Goal: Contribute content: Add original content to the website for others to see

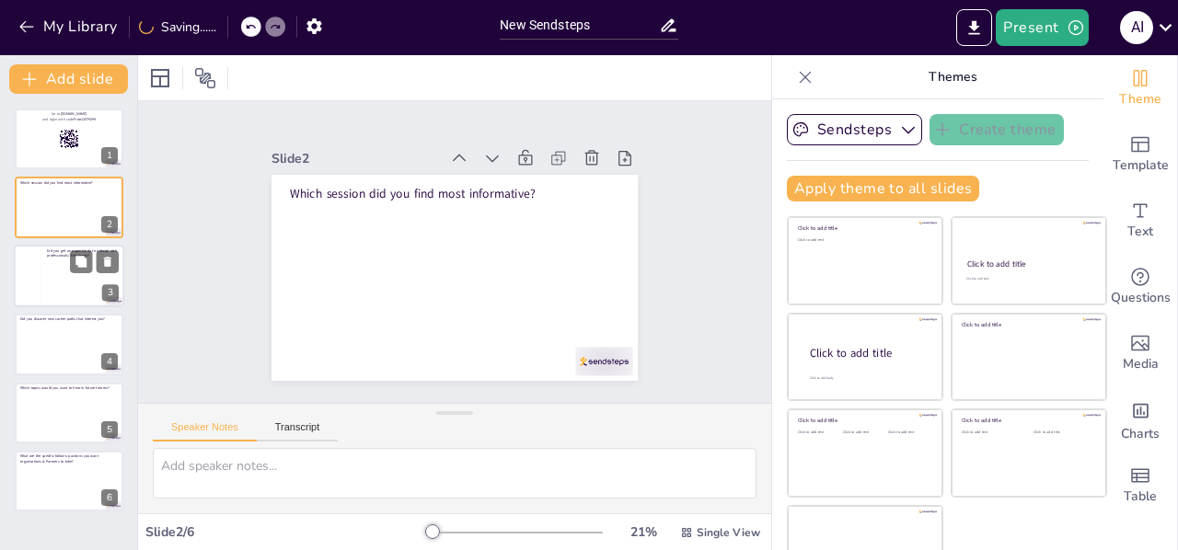
click at [55, 272] on div at bounding box center [83, 280] width 72 height 45
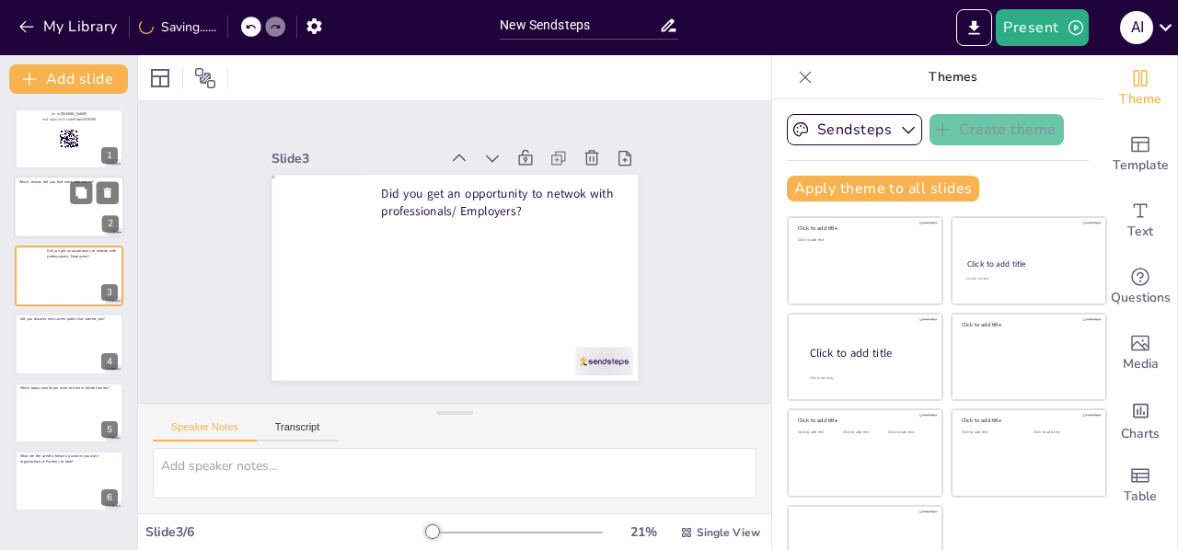
click at [67, 214] on div at bounding box center [68, 210] width 99 height 49
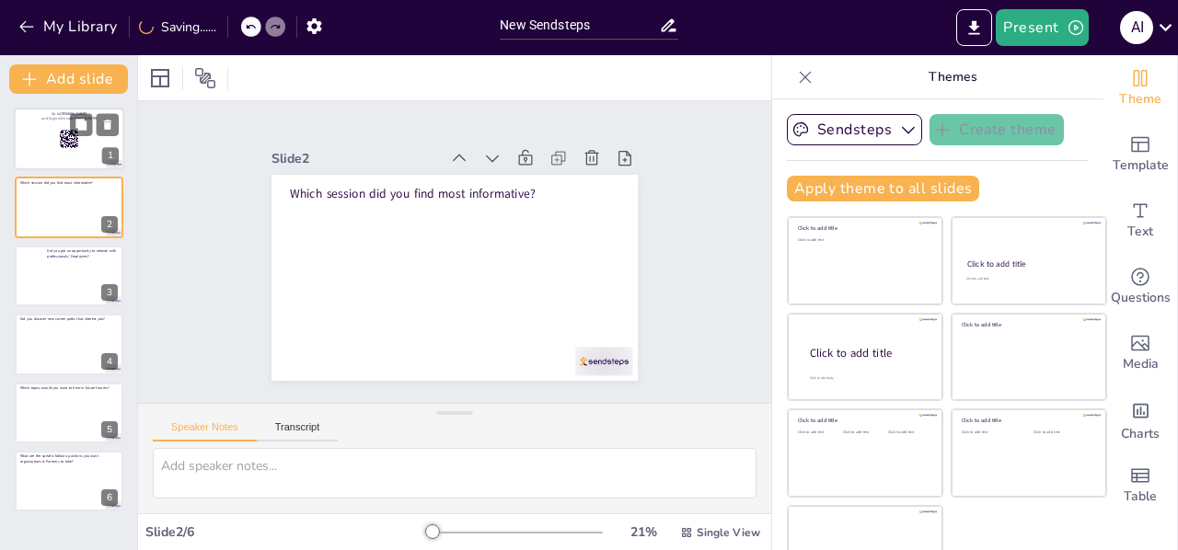
click at [42, 138] on div at bounding box center [69, 139] width 110 height 63
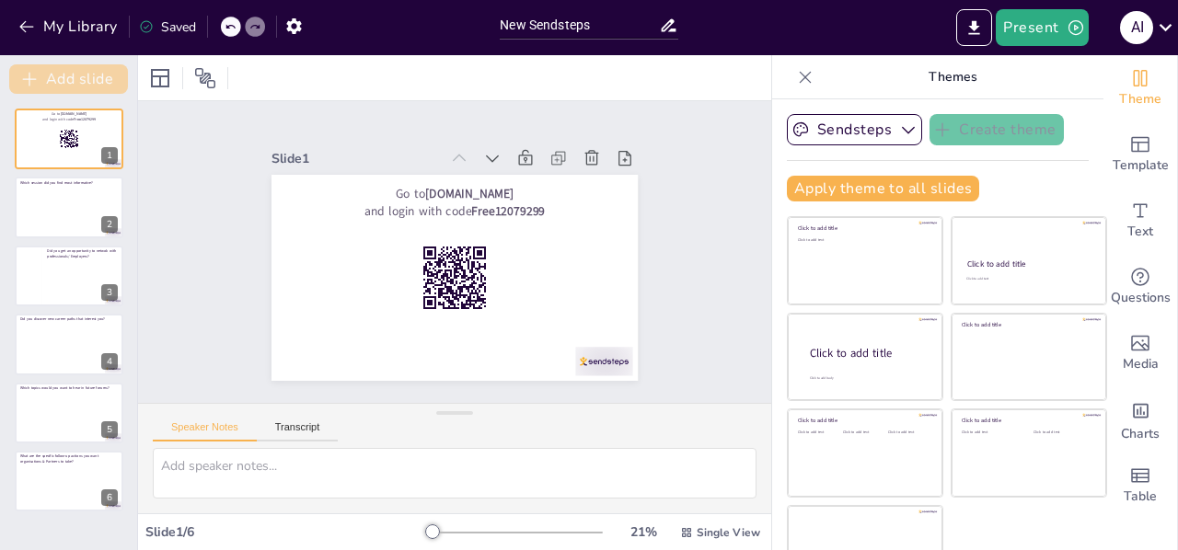
click at [43, 79] on button "Add slide" at bounding box center [68, 78] width 119 height 29
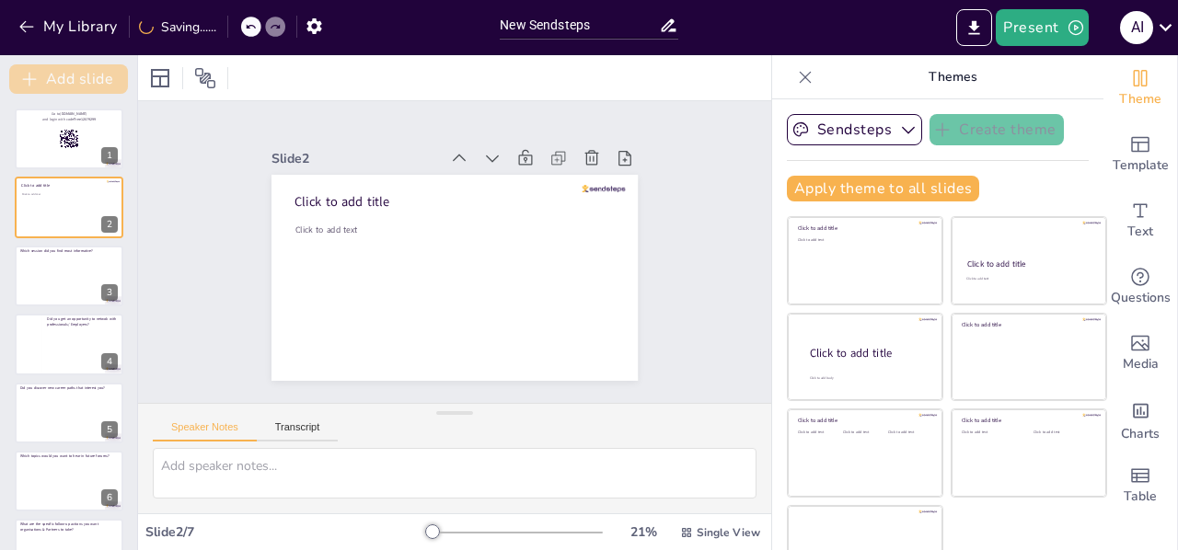
click at [63, 80] on button "Add slide" at bounding box center [68, 78] width 119 height 29
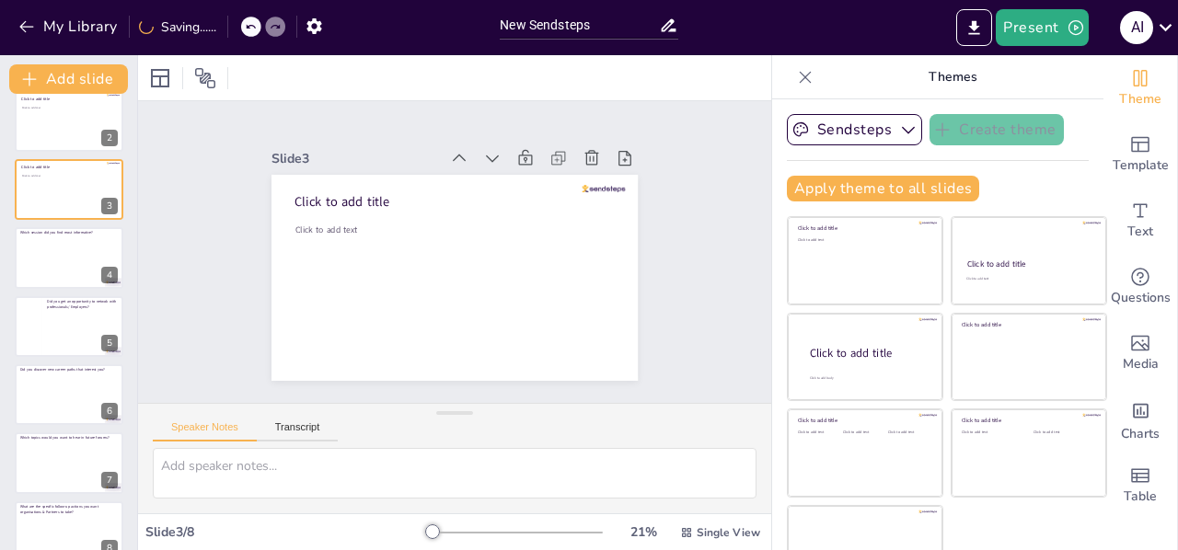
scroll to position [113, 0]
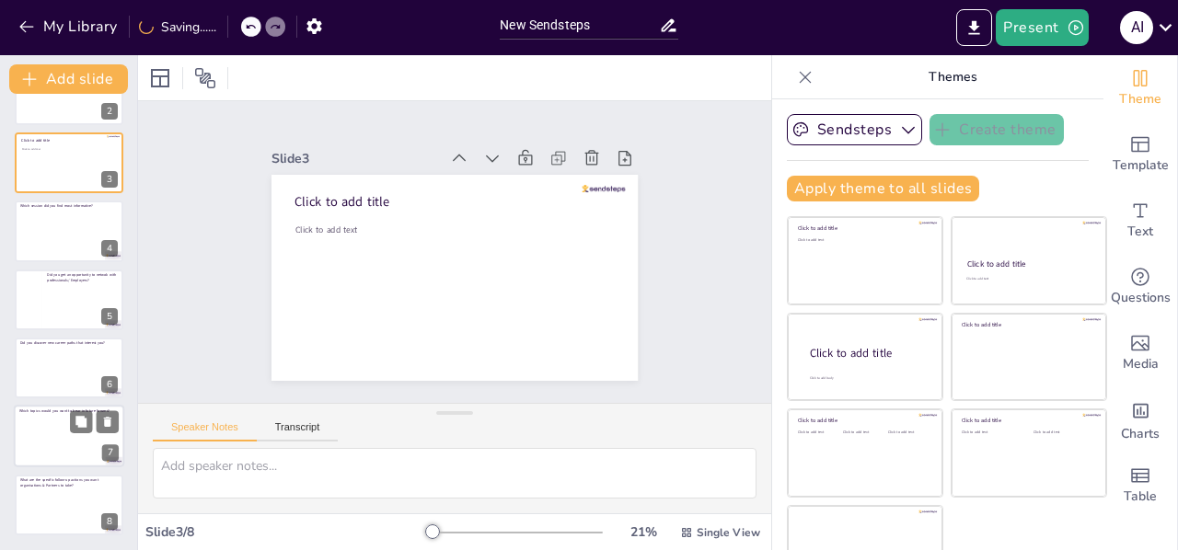
click at [68, 437] on div at bounding box center [68, 439] width 99 height 49
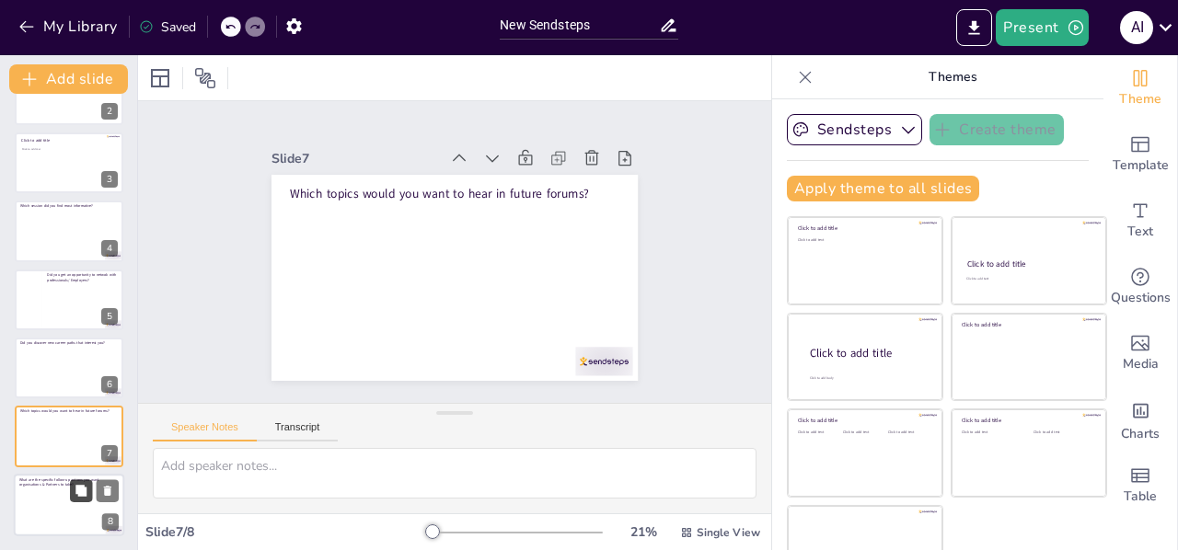
click at [75, 495] on icon at bounding box center [81, 490] width 13 height 13
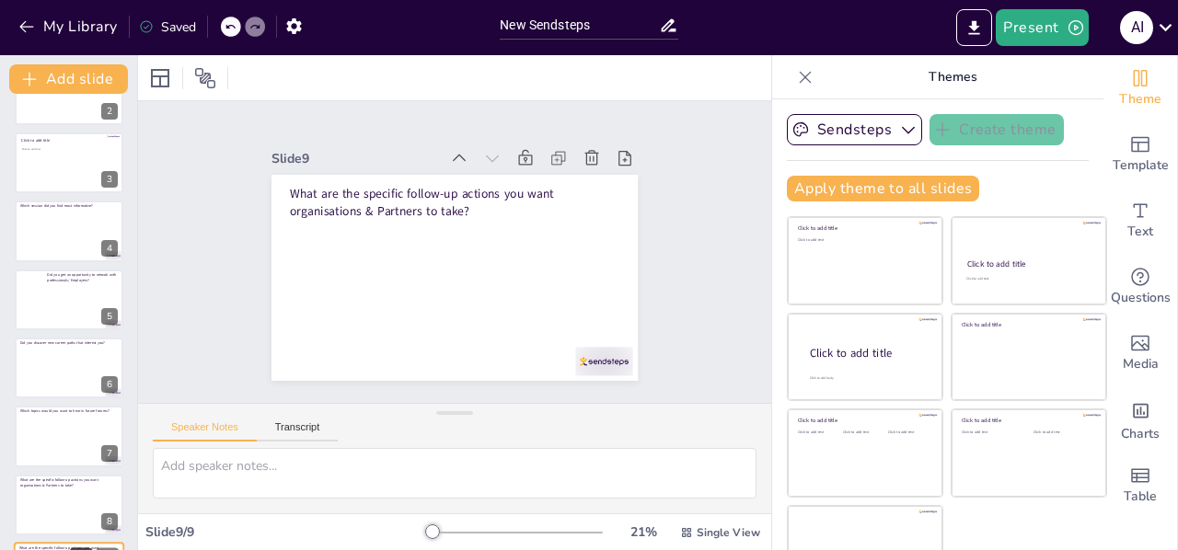
scroll to position [181, 0]
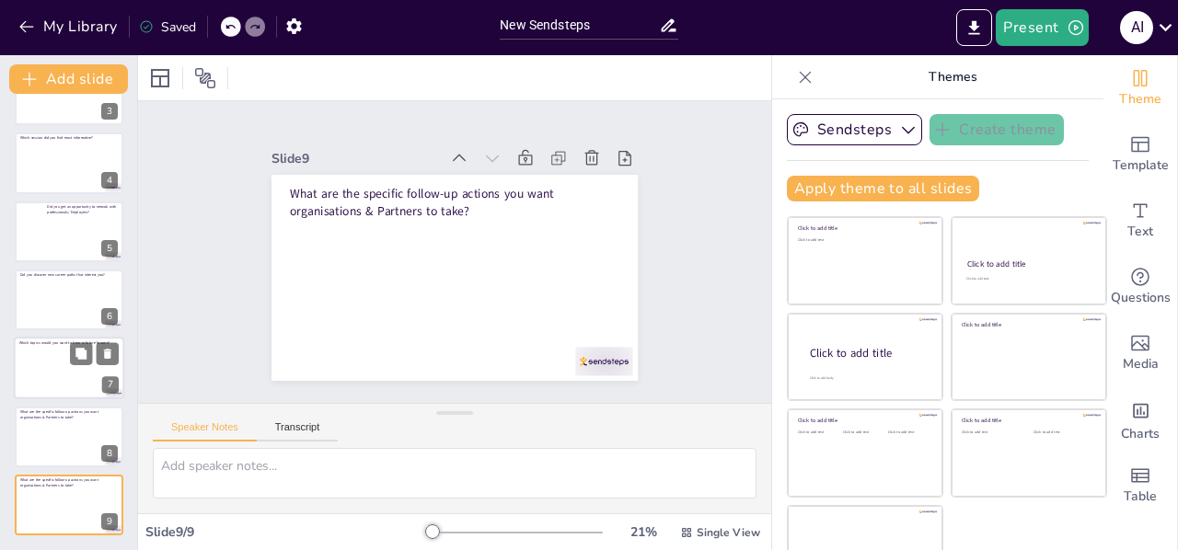
click at [57, 373] on div at bounding box center [68, 371] width 99 height 49
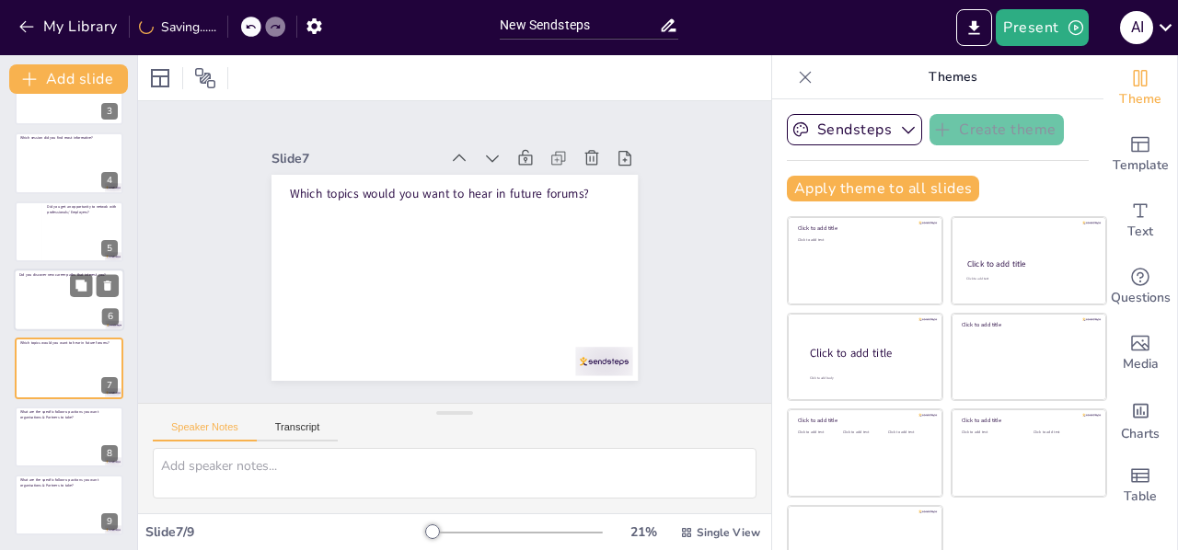
click at [65, 304] on div at bounding box center [68, 302] width 99 height 49
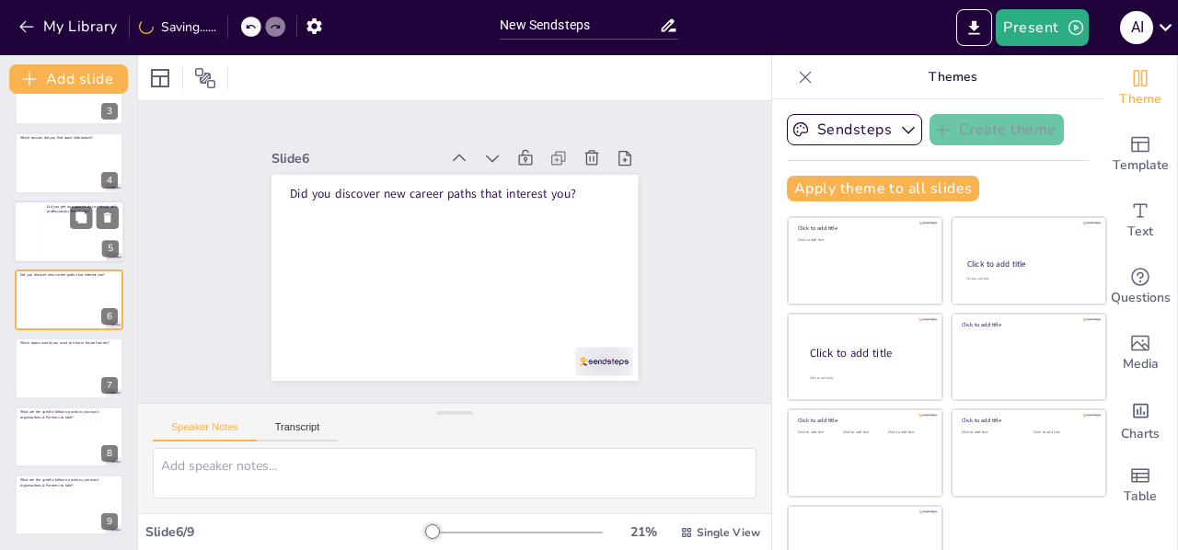
scroll to position [159, 0]
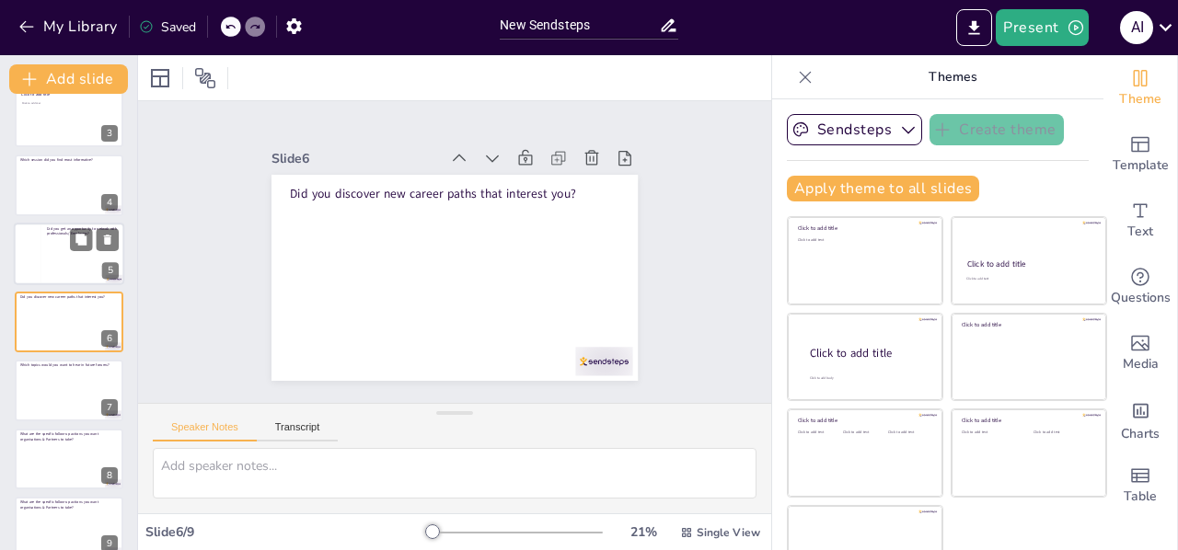
click at [58, 247] on div at bounding box center [83, 258] width 72 height 45
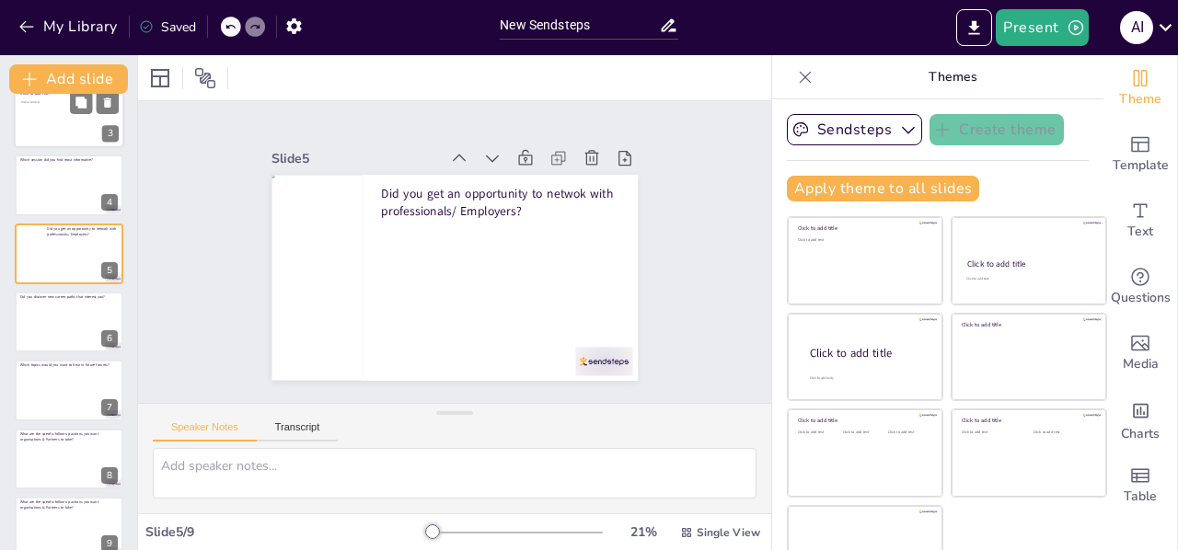
scroll to position [90, 0]
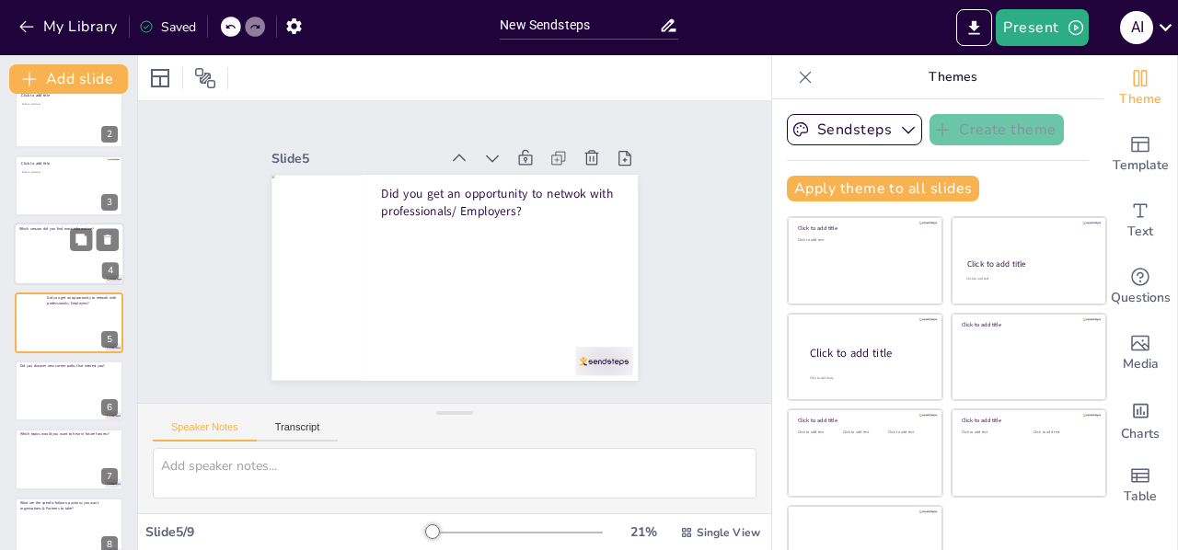
click at [61, 250] on div at bounding box center [68, 256] width 99 height 49
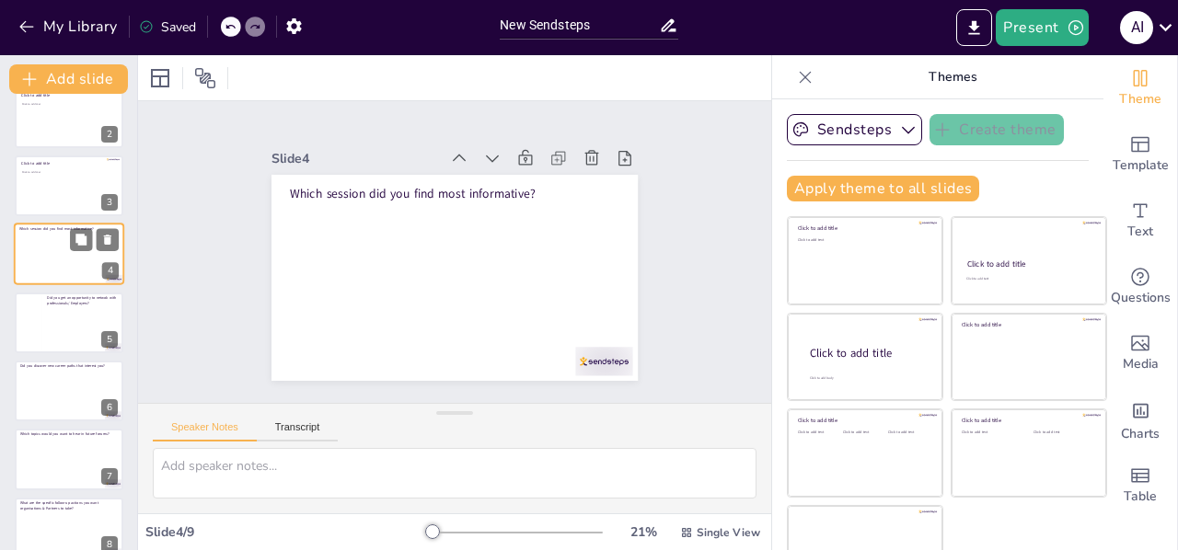
scroll to position [22, 0]
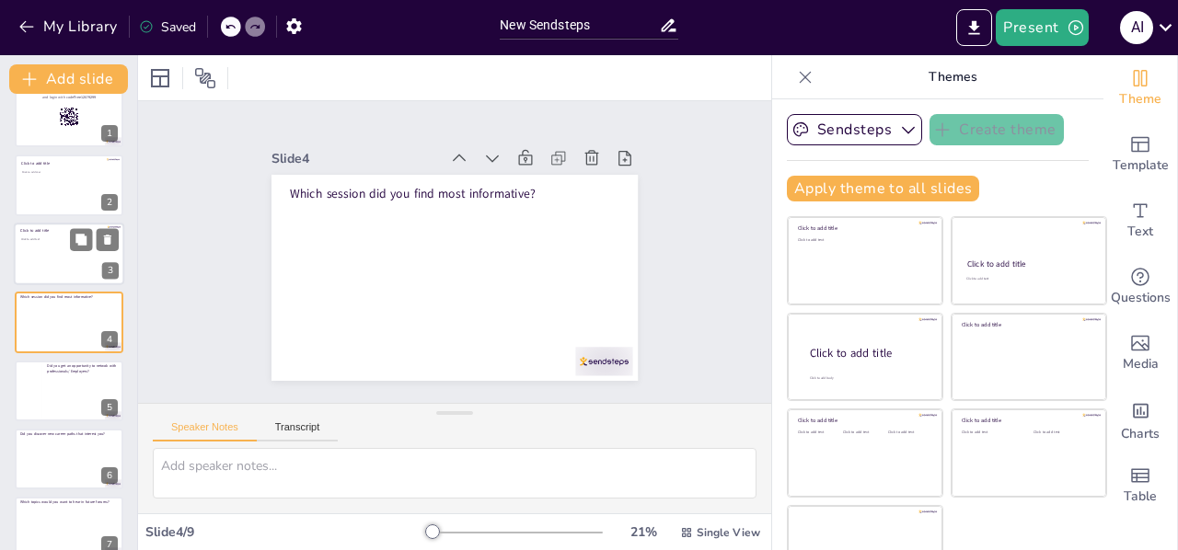
click at [66, 248] on div at bounding box center [69, 254] width 110 height 63
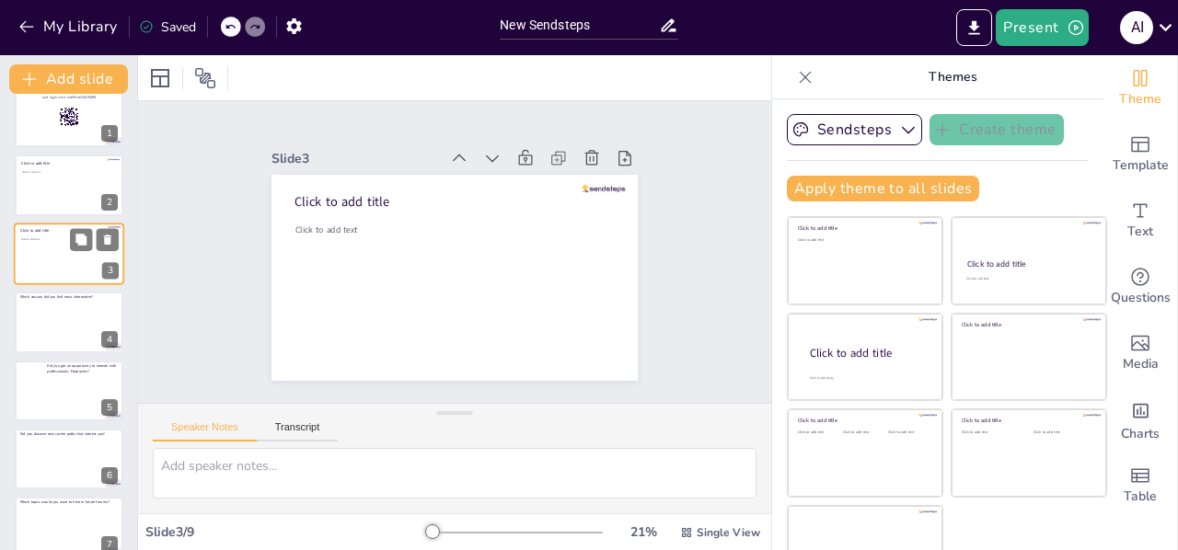
scroll to position [0, 0]
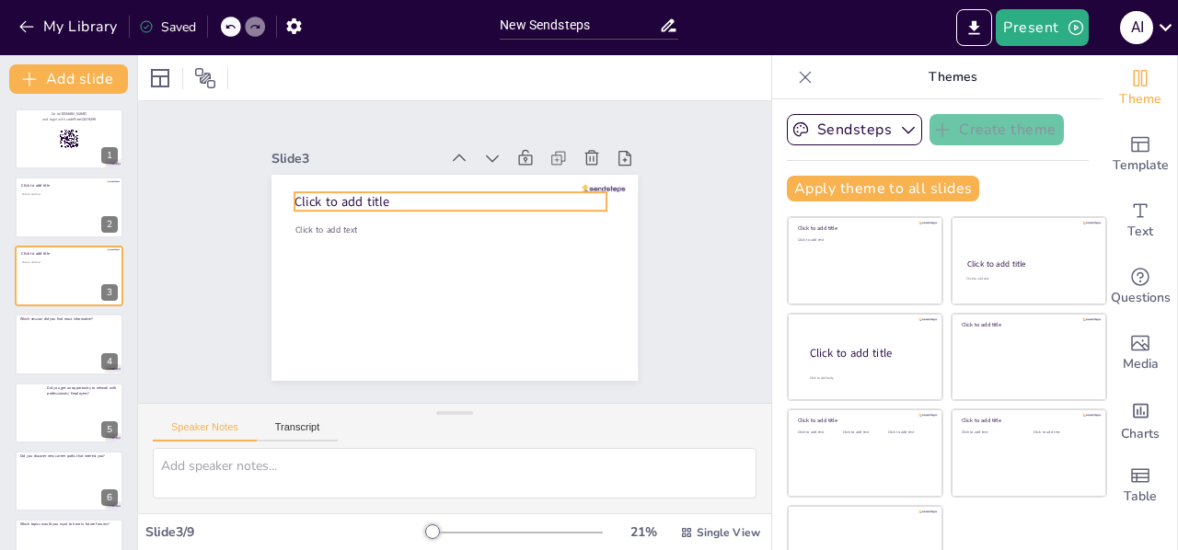
click at [366, 192] on span "Click to add title" at bounding box center [342, 200] width 95 height 17
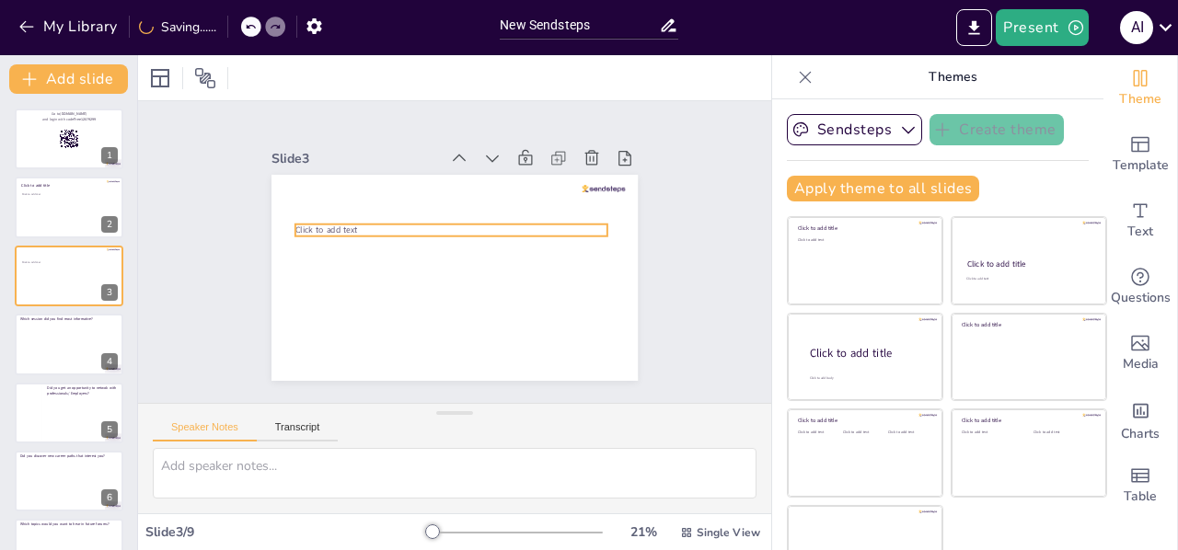
click at [309, 225] on span "Click to add text" at bounding box center [326, 231] width 63 height 12
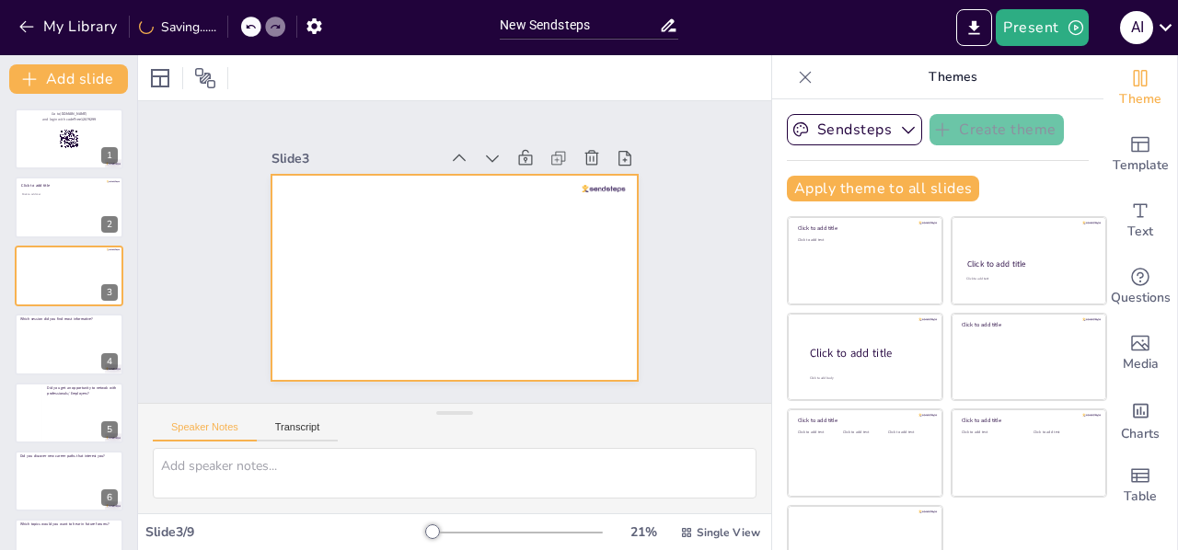
click at [317, 192] on div at bounding box center [455, 278] width 366 height 206
click at [290, 196] on div at bounding box center [455, 278] width 366 height 206
click at [85, 196] on icon at bounding box center [80, 193] width 11 height 11
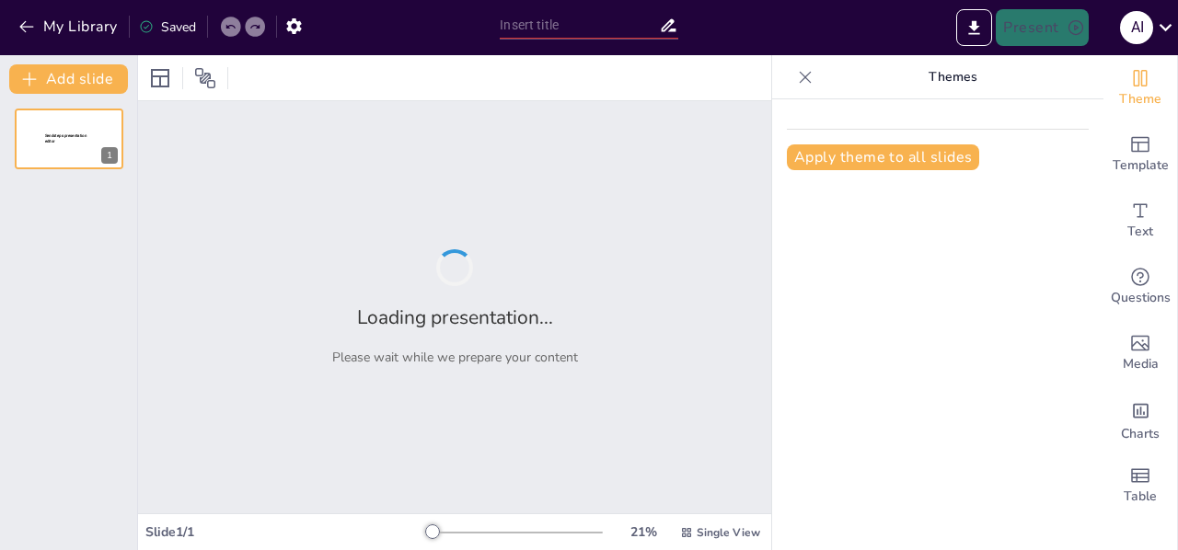
type input "New Sendsteps"
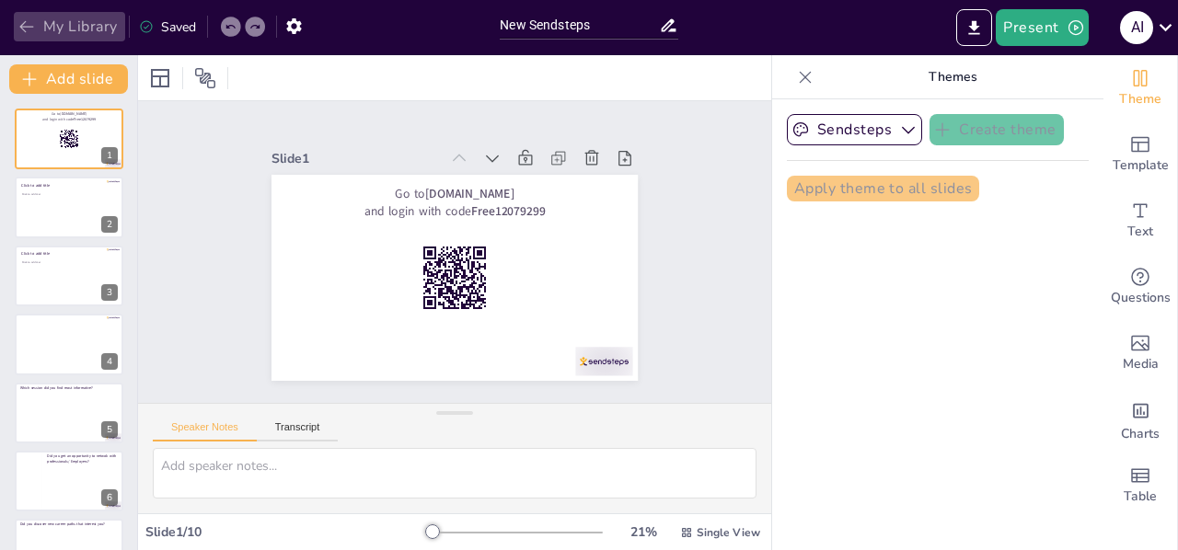
click at [67, 27] on button "My Library" at bounding box center [69, 26] width 111 height 29
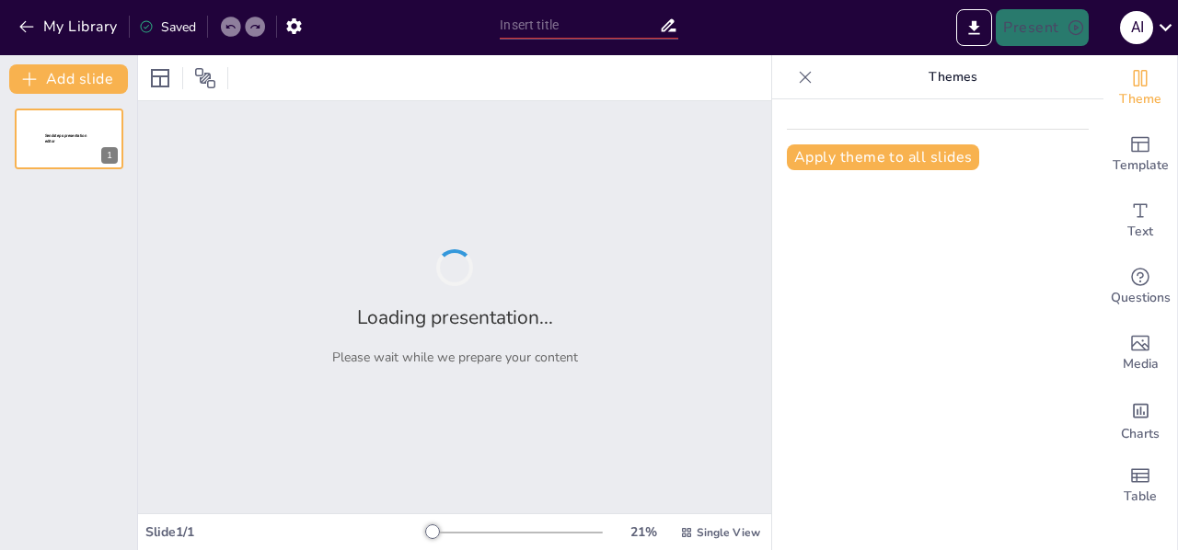
type input "New Sendsteps"
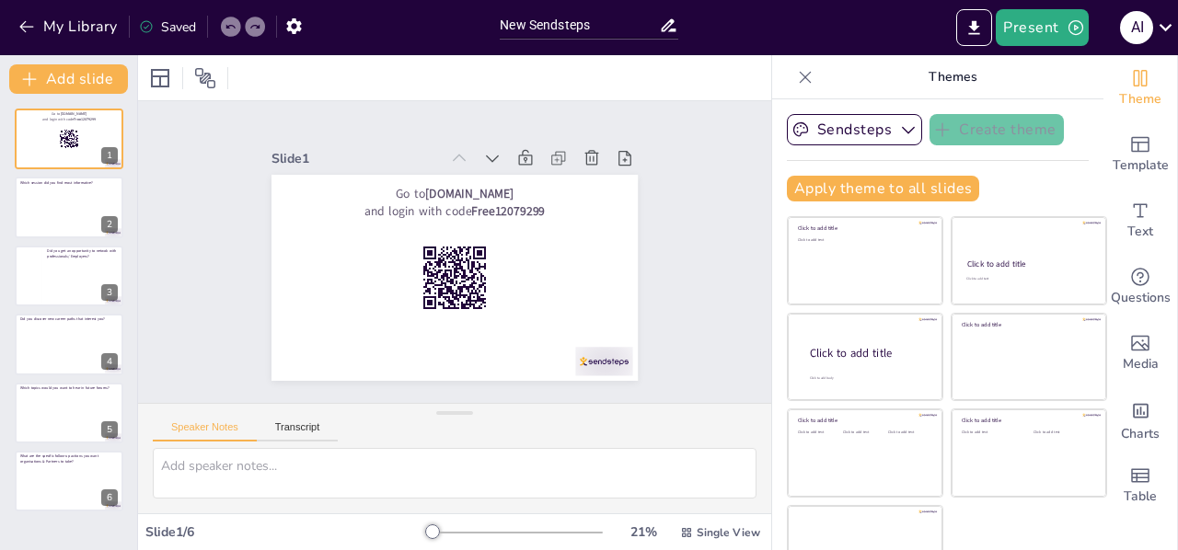
scroll to position [40, 0]
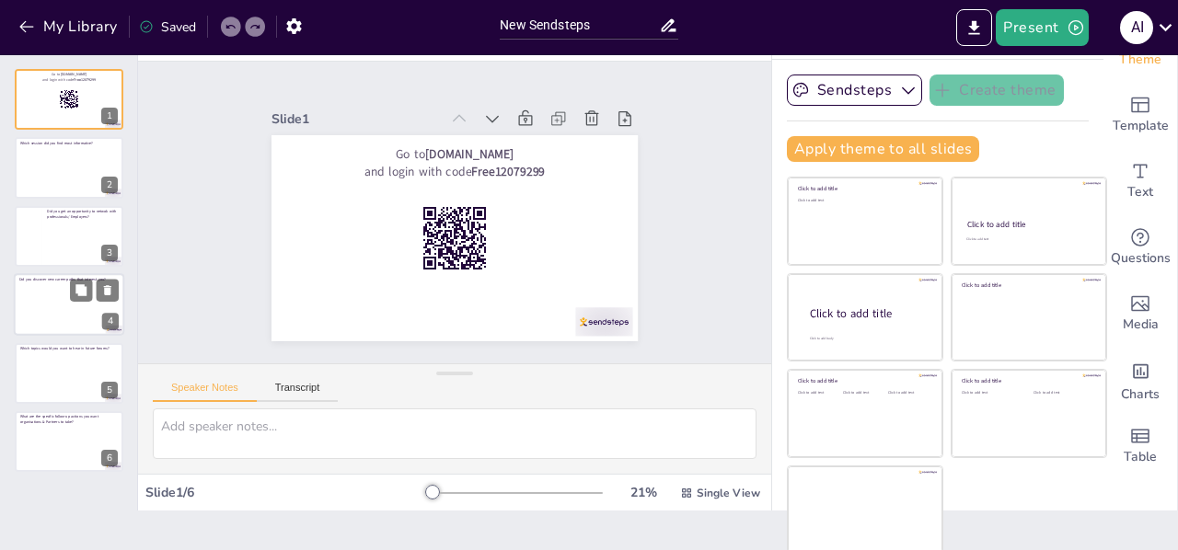
click at [56, 296] on div at bounding box center [68, 307] width 99 height 49
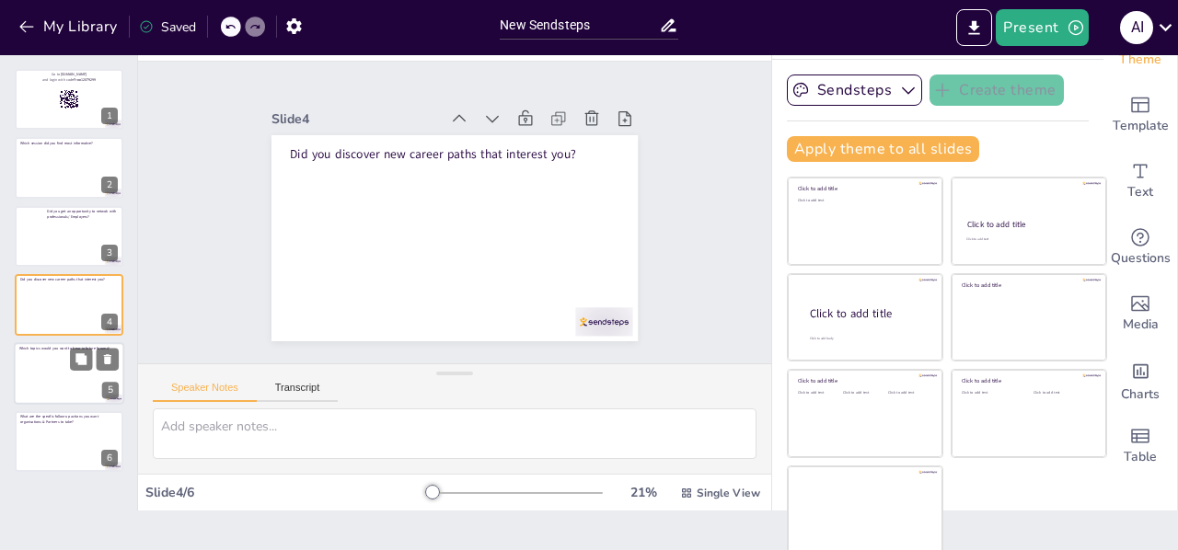
click at [68, 361] on div at bounding box center [68, 376] width 99 height 49
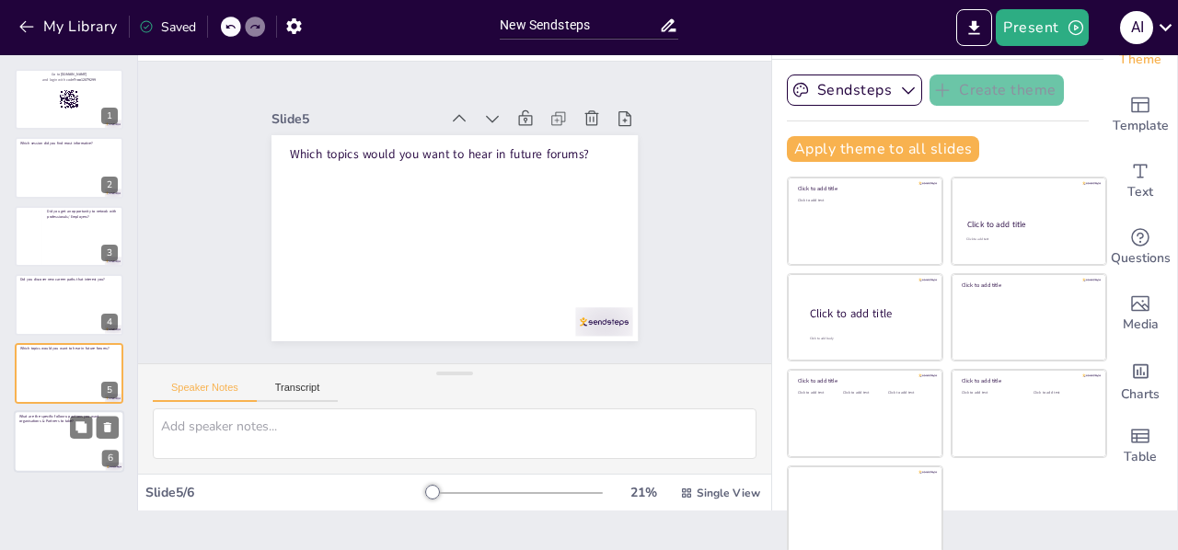
click at [50, 427] on div at bounding box center [68, 445] width 99 height 45
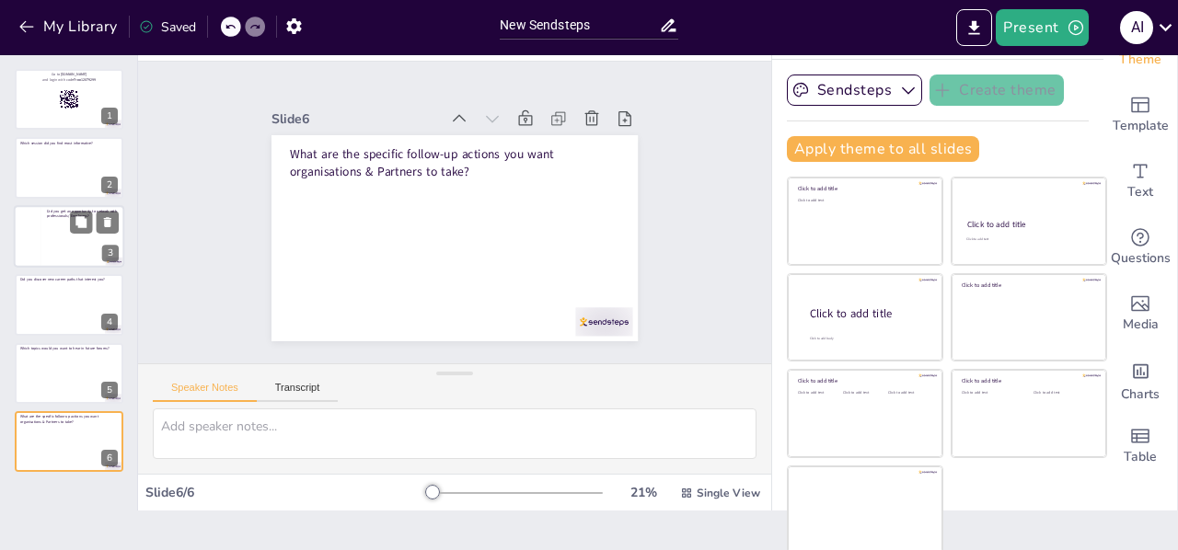
click at [48, 235] on div at bounding box center [83, 240] width 72 height 45
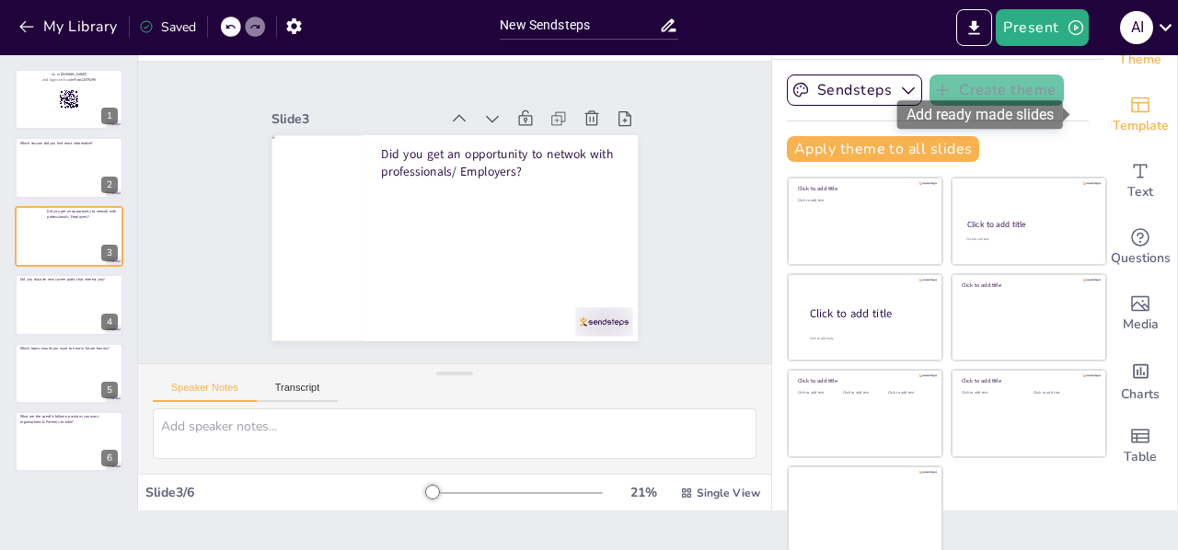
click at [1113, 124] on span "Template" at bounding box center [1141, 126] width 56 height 20
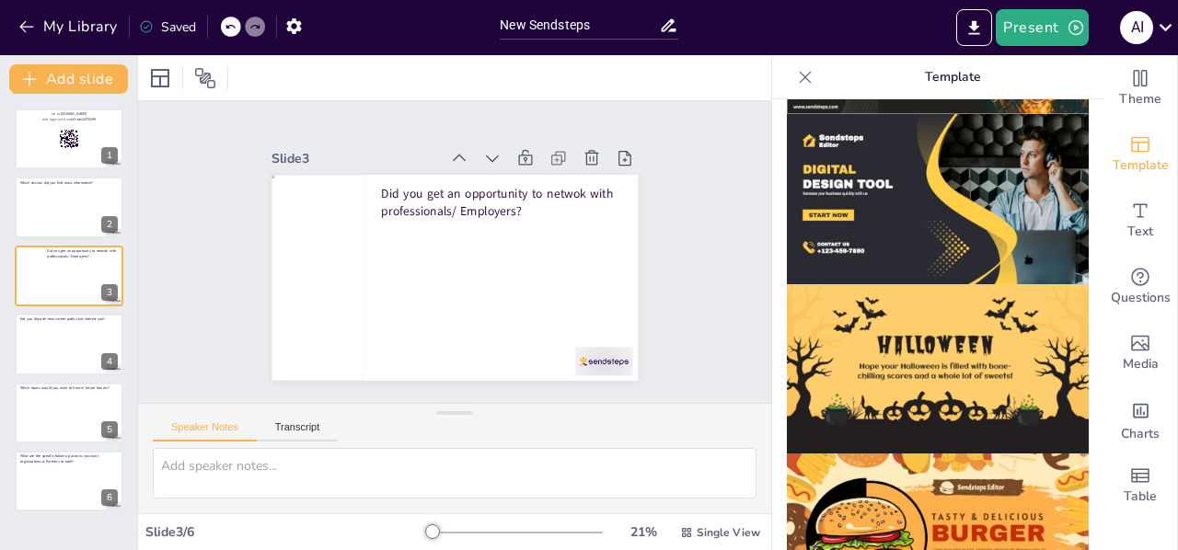
scroll to position [1887, 0]
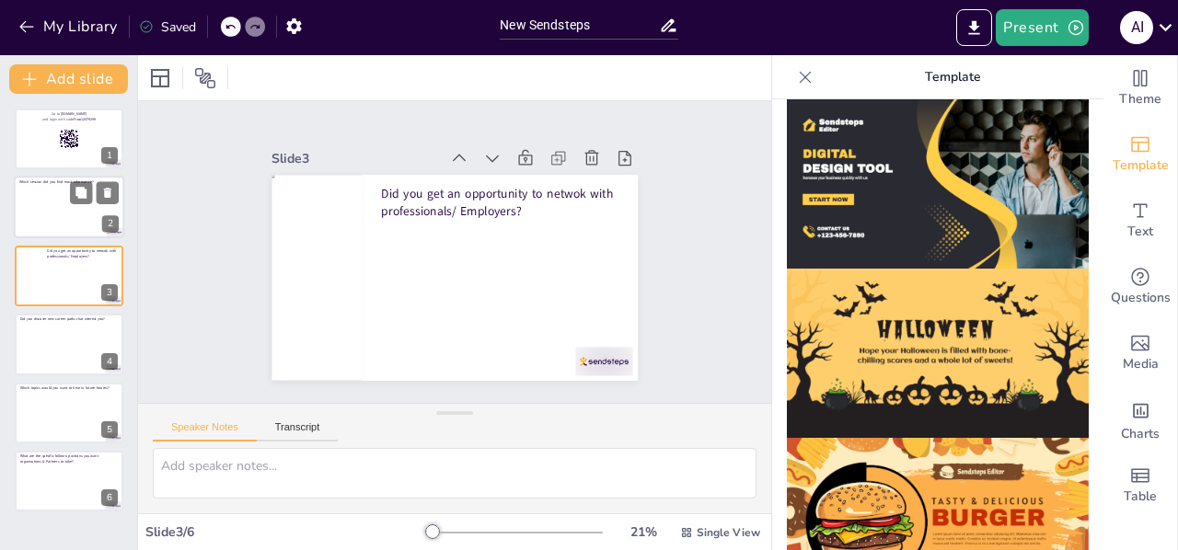
click at [66, 205] on div at bounding box center [68, 210] width 99 height 49
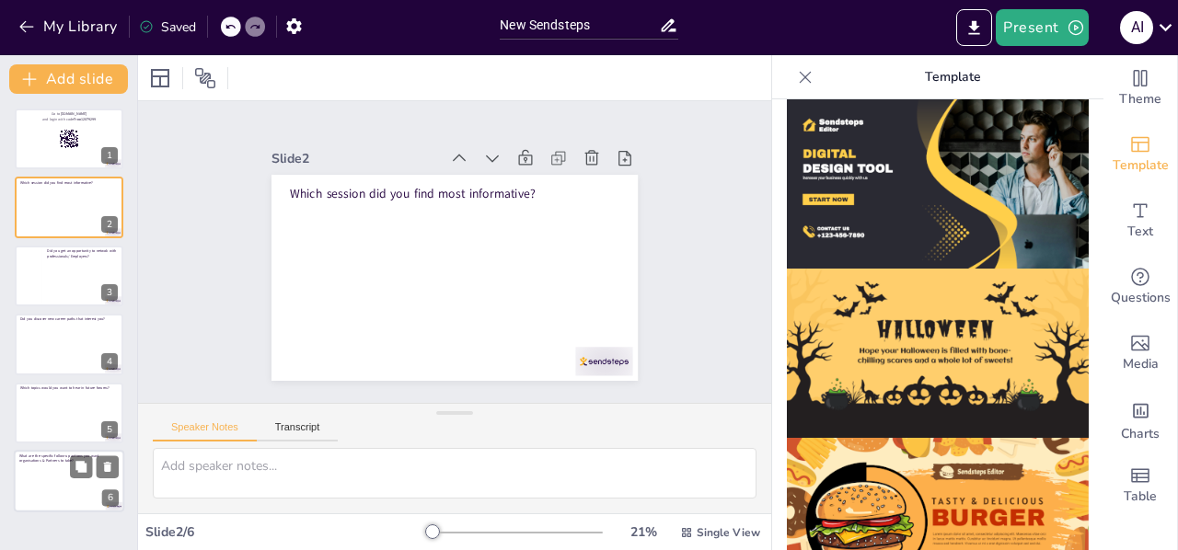
click at [74, 483] on div at bounding box center [68, 485] width 99 height 45
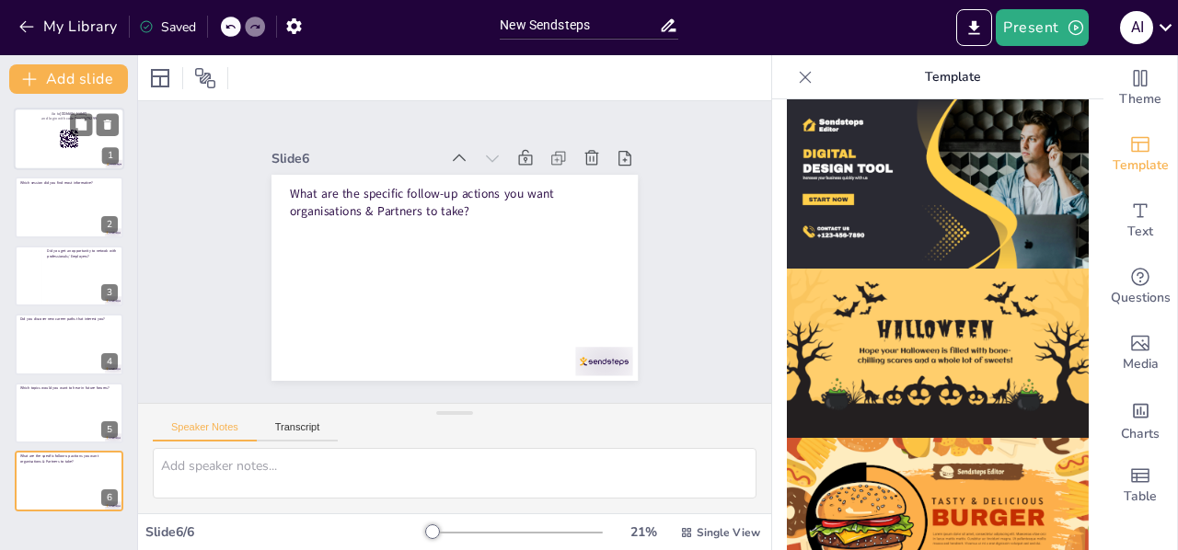
click at [50, 141] on div at bounding box center [69, 139] width 110 height 63
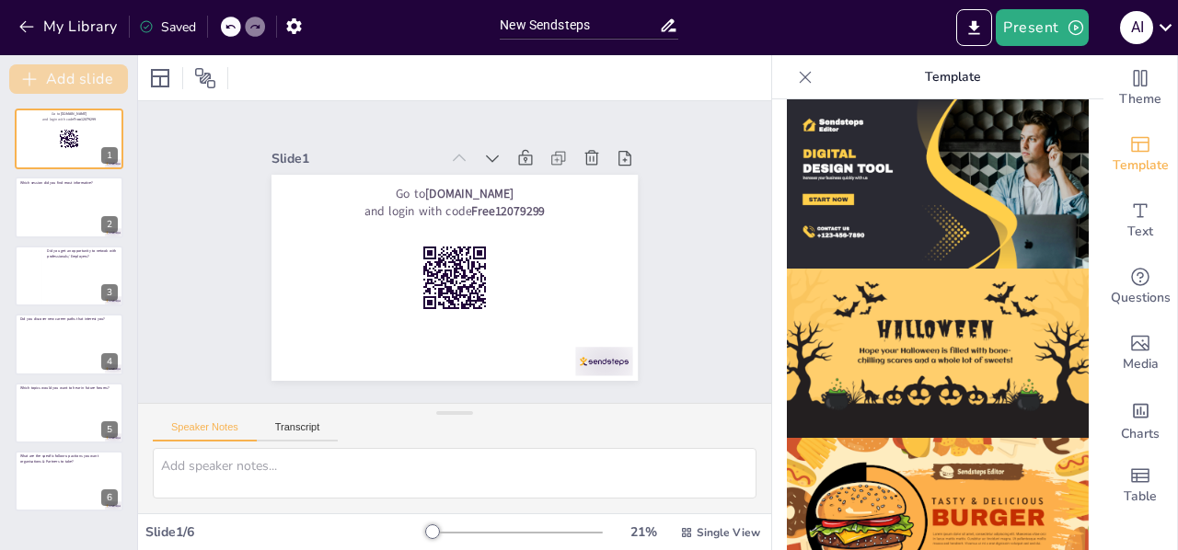
click at [53, 75] on button "Add slide" at bounding box center [68, 78] width 119 height 29
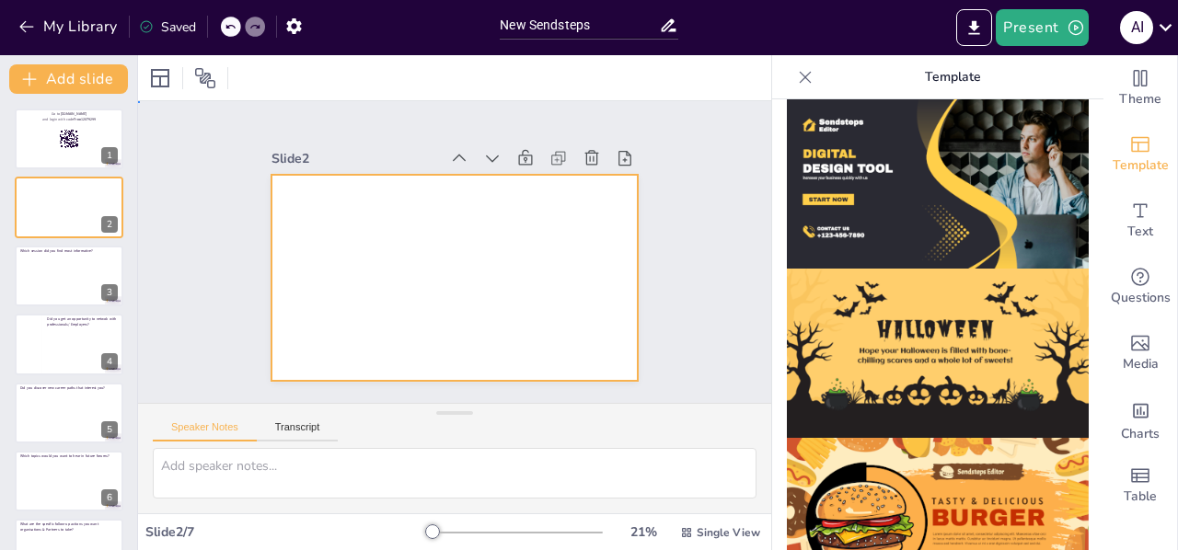
click at [330, 196] on div at bounding box center [431, 241] width 338 height 419
click at [1129, 220] on icon "Add text boxes" at bounding box center [1140, 211] width 22 height 22
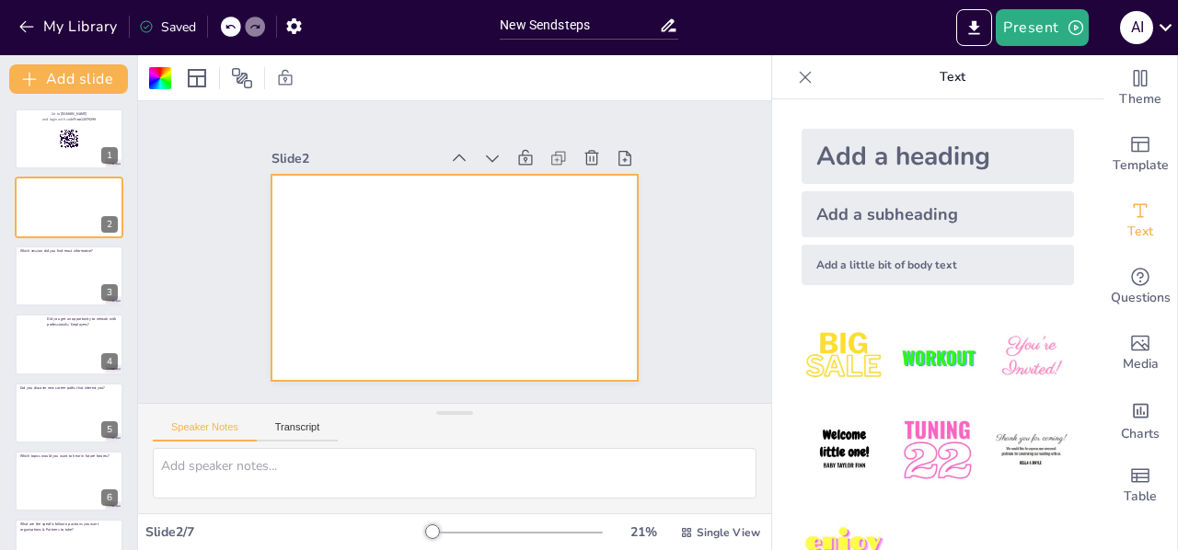
click at [887, 161] on div "Add a heading" at bounding box center [938, 156] width 272 height 55
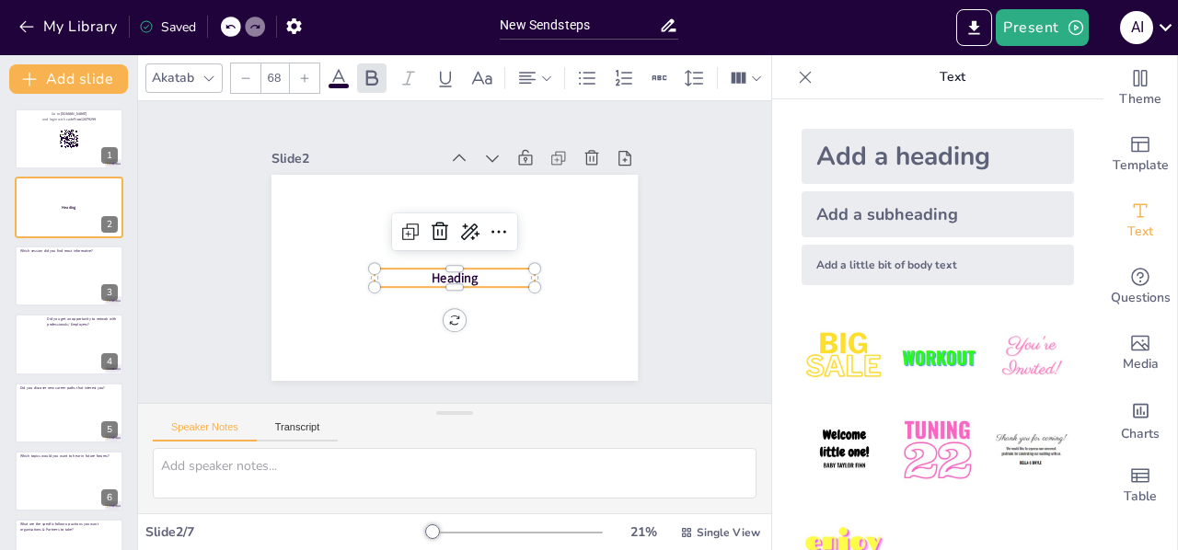
click at [475, 267] on p "Heading" at bounding box center [481, 247] width 52 height 161
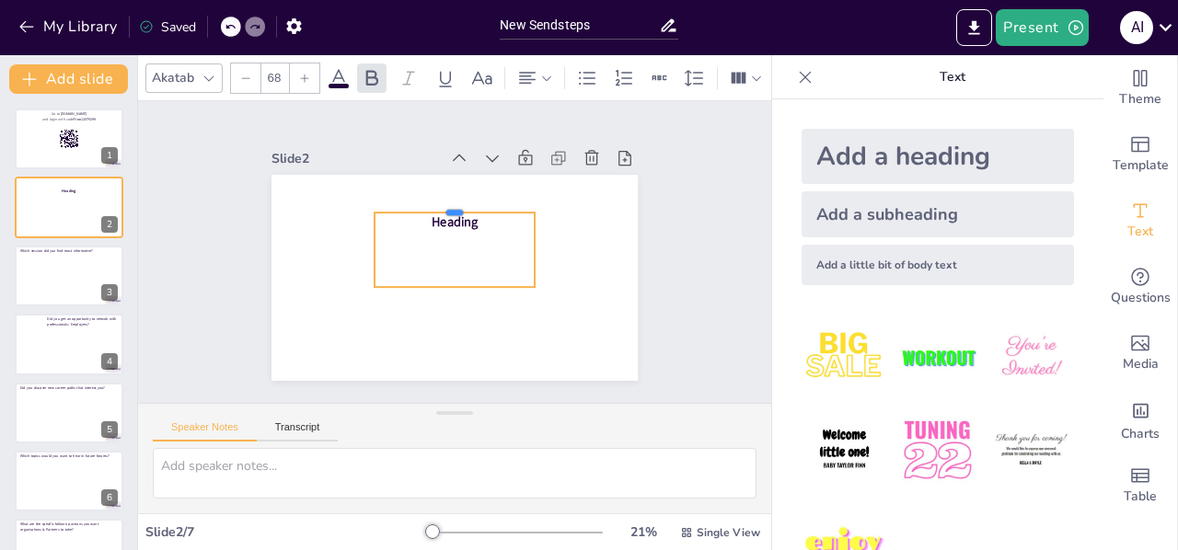
drag, startPoint x: 434, startPoint y: 259, endPoint x: 438, endPoint y: 183, distance: 75.6
click at [438, 183] on div at bounding box center [440, 208] width 157 height 64
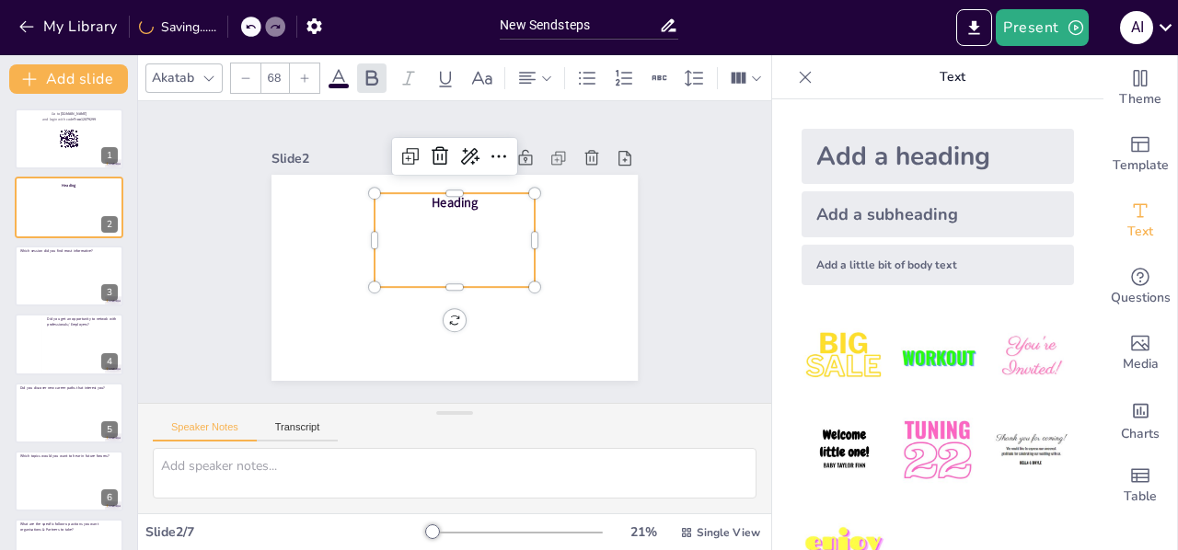
click at [469, 211] on p "Heading" at bounding box center [414, 281] width 109 height 141
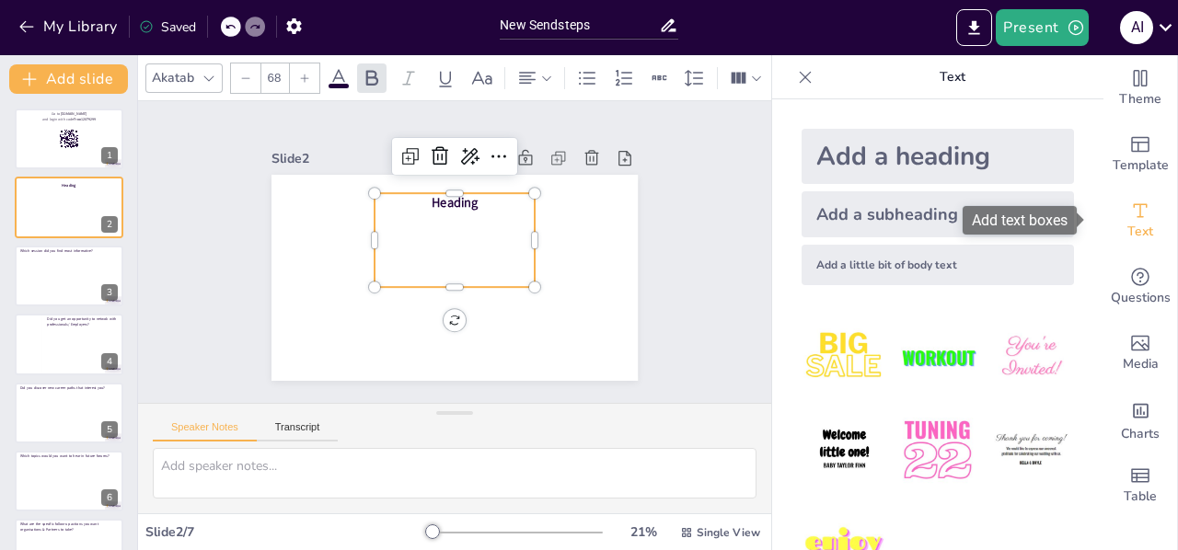
click at [1143, 205] on div "Text" at bounding box center [1141, 221] width 74 height 66
click at [480, 210] on div "Heading" at bounding box center [466, 252] width 110 height 169
click at [471, 198] on p "Heading" at bounding box center [491, 220] width 121 height 132
click at [469, 198] on p "Heading" at bounding box center [414, 223] width 109 height 141
click at [476, 220] on div "Heading" at bounding box center [459, 263] width 185 height 151
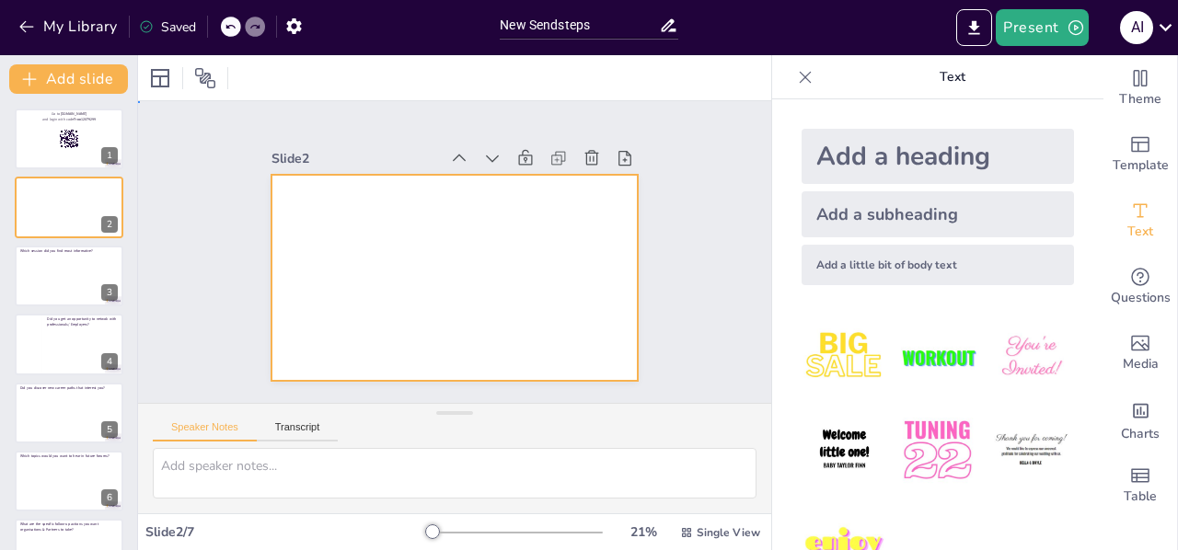
click at [341, 282] on div at bounding box center [480, 246] width 278 height 401
click at [157, 71] on div at bounding box center [160, 78] width 22 height 22
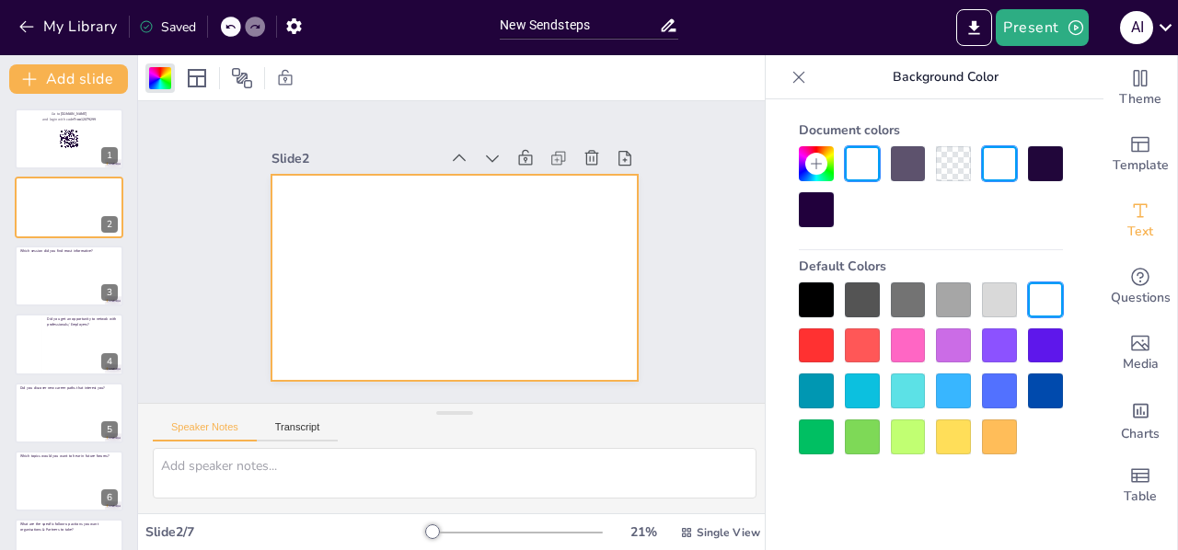
click at [1053, 340] on div at bounding box center [1045, 346] width 35 height 35
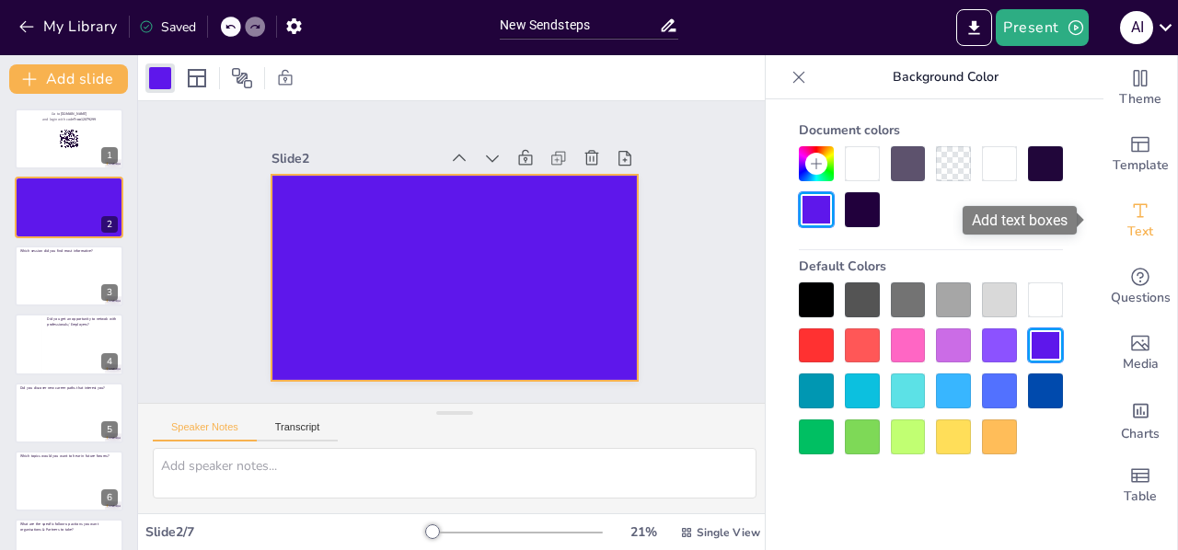
click at [1129, 209] on icon "Add text boxes" at bounding box center [1140, 211] width 22 height 22
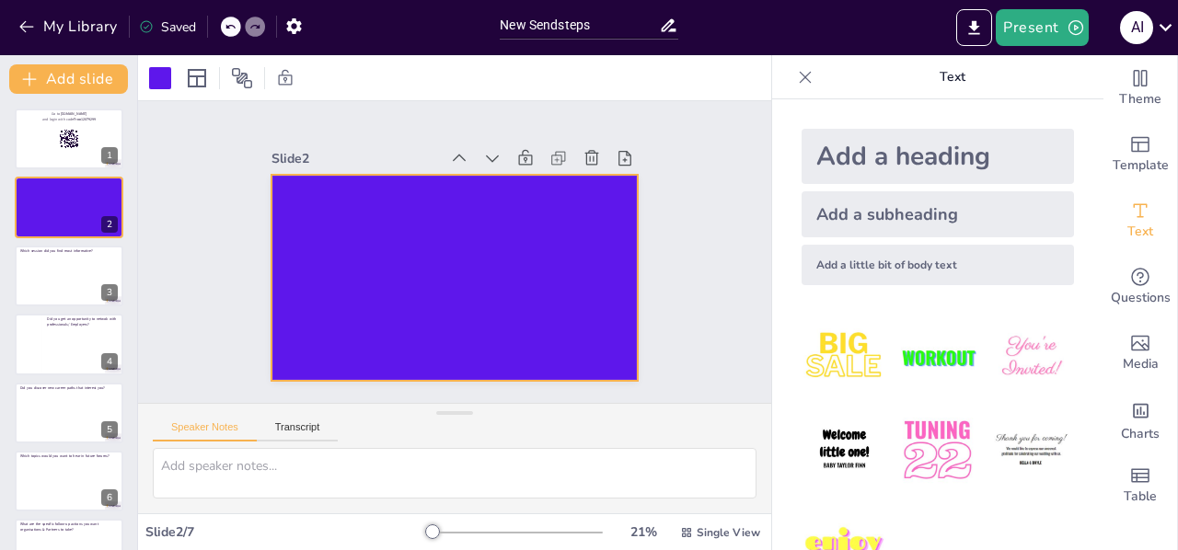
click at [902, 211] on div "Add a subheading" at bounding box center [938, 214] width 272 height 46
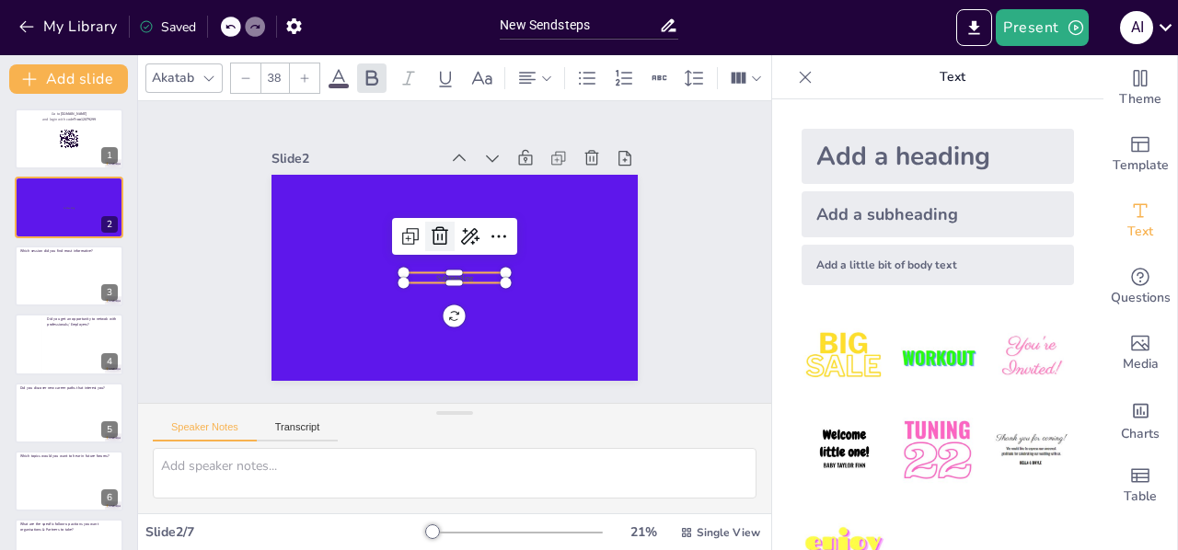
click at [465, 238] on icon at bounding box center [477, 250] width 24 height 24
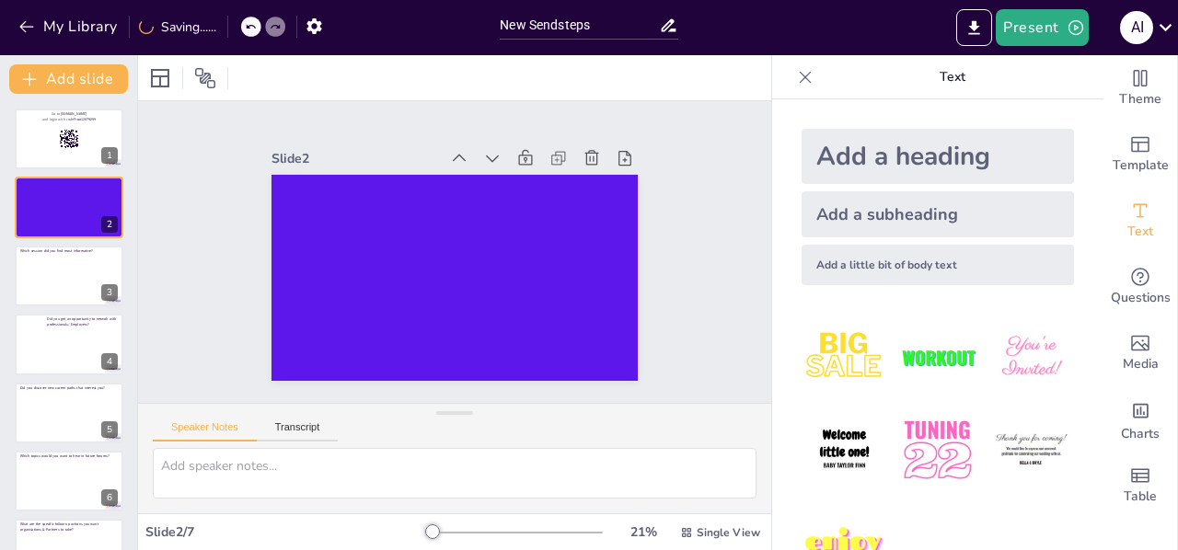
click at [858, 164] on div "Add a heading" at bounding box center [938, 156] width 272 height 55
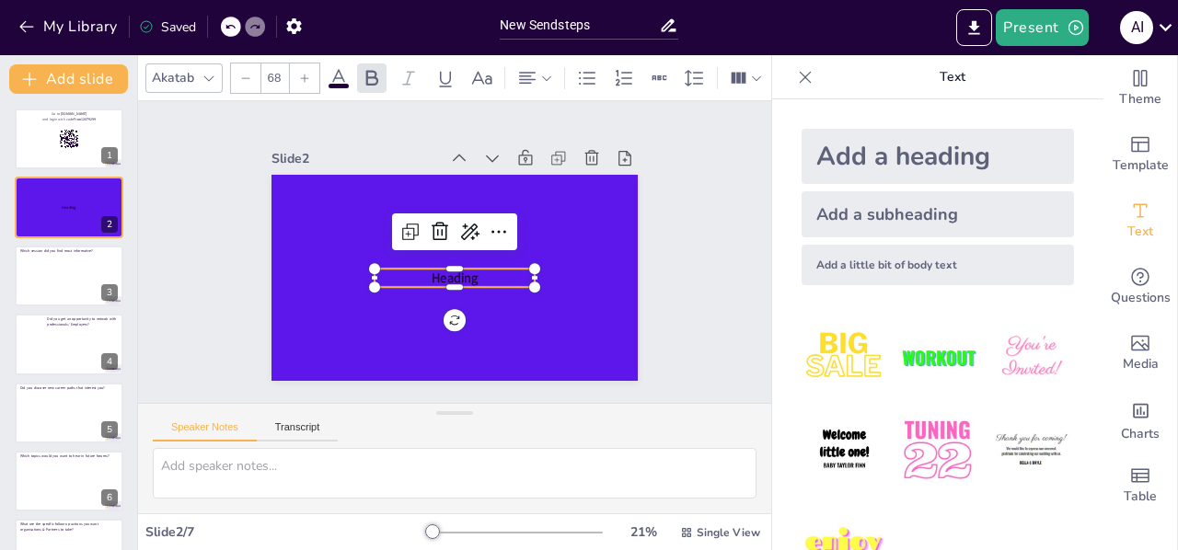
click at [456, 270] on p "Heading" at bounding box center [430, 258] width 52 height 161
click at [477, 244] on p "Heading" at bounding box center [451, 226] width 161 height 35
click at [477, 270] on p "Heading" at bounding box center [439, 231] width 141 height 109
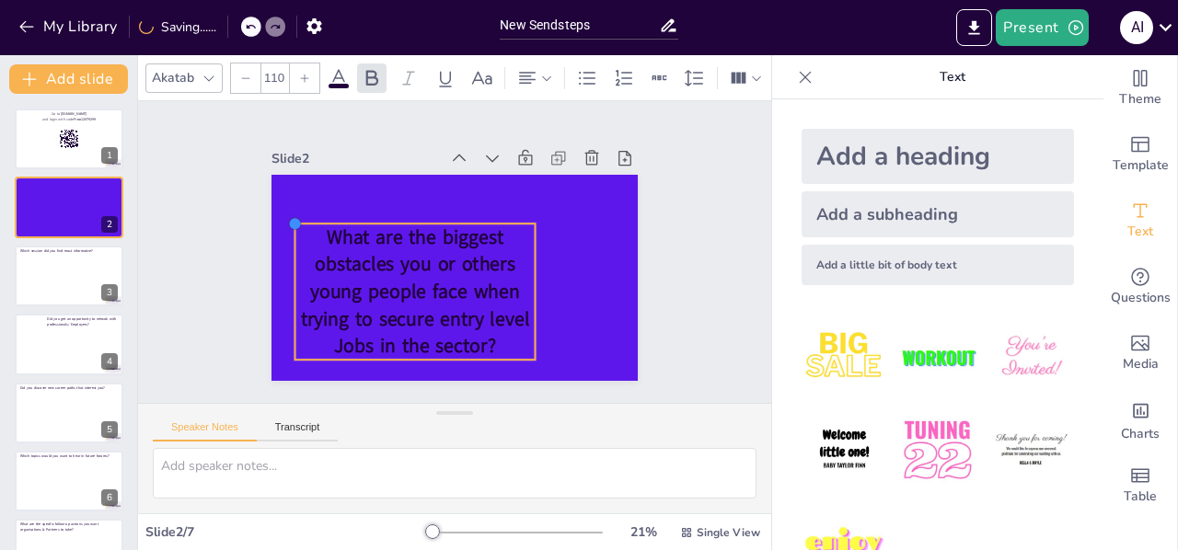
type input "101.7"
drag, startPoint x: 361, startPoint y: 263, endPoint x: 344, endPoint y: 218, distance: 48.0
click at [344, 218] on div "What are the biggest obstacles you or others young people face when trying to s…" at bounding box center [429, 260] width 309 height 412
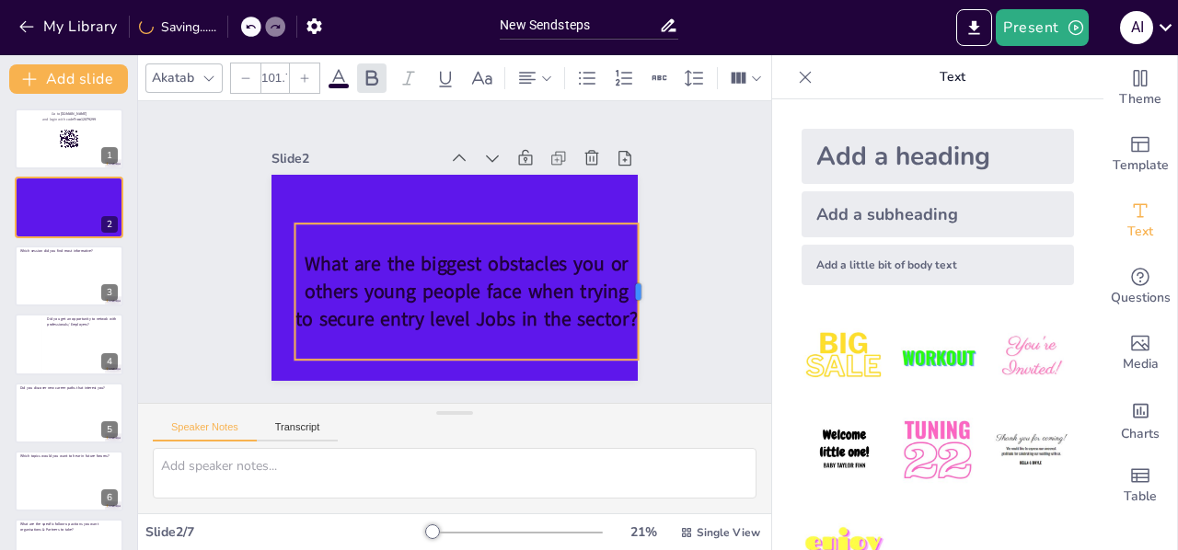
drag, startPoint x: 521, startPoint y: 288, endPoint x: 624, endPoint y: 287, distance: 103.1
click at [350, 185] on div at bounding box center [309, 122] width 81 height 125
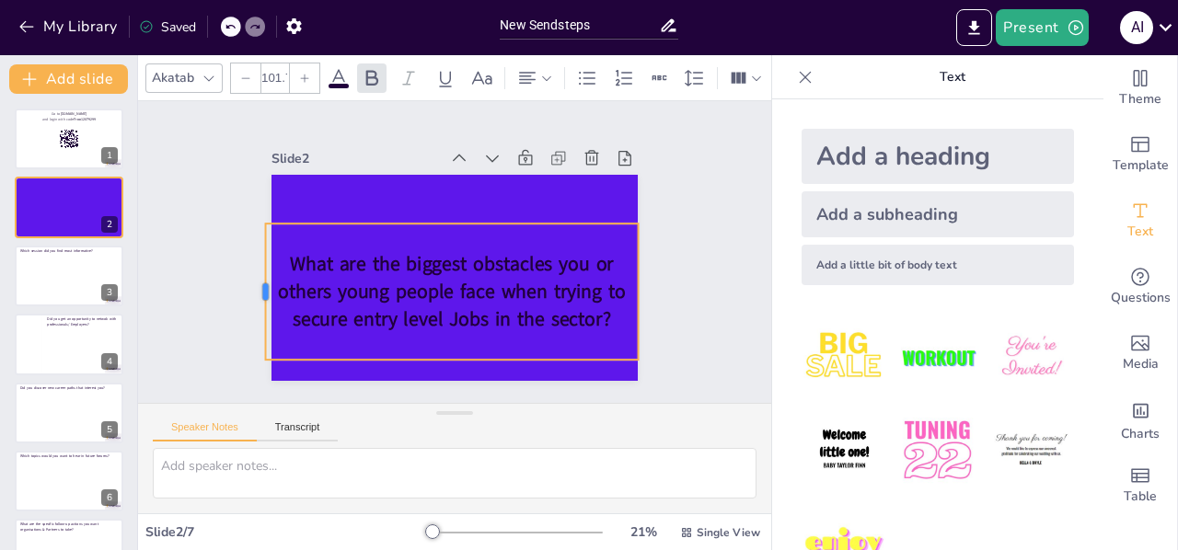
drag, startPoint x: 281, startPoint y: 288, endPoint x: 251, endPoint y: 275, distance: 32.2
click at [486, 399] on div at bounding box center [552, 427] width 133 height 56
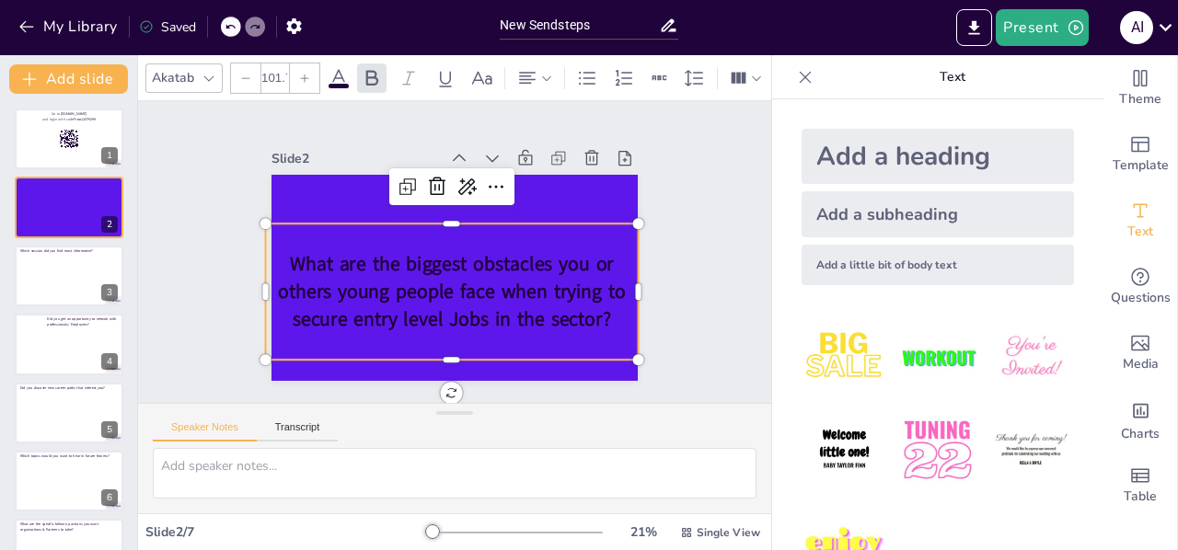
click at [434, 215] on div "What are the biggest obstacles you or others young people face when trying to s…" at bounding box center [428, 249] width 243 height 386
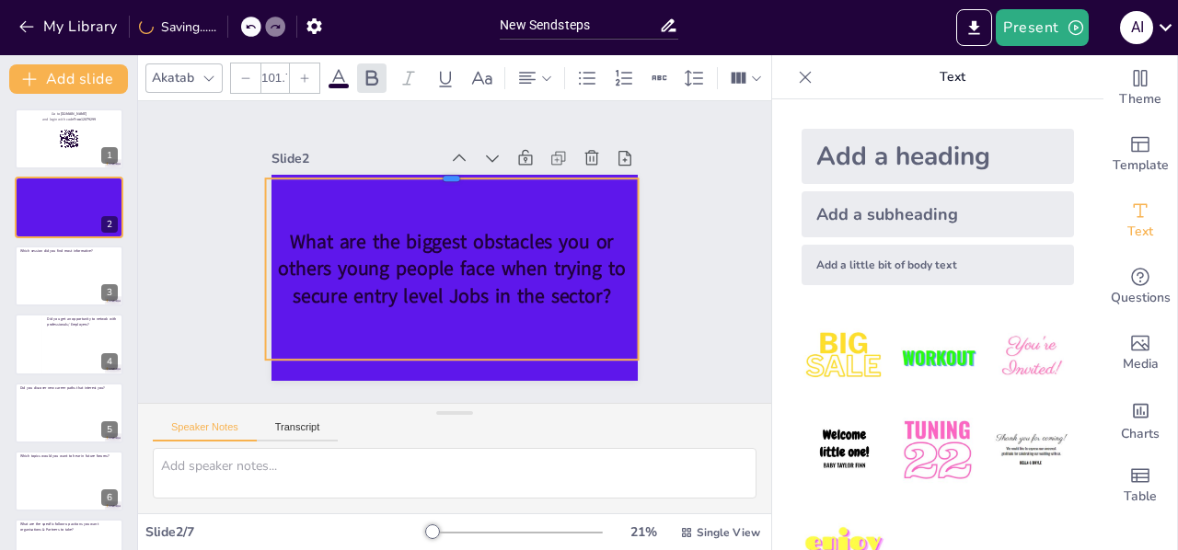
drag, startPoint x: 434, startPoint y: 215, endPoint x: 446, endPoint y: 170, distance: 46.4
click at [446, 170] on div at bounding box center [460, 171] width 372 height 53
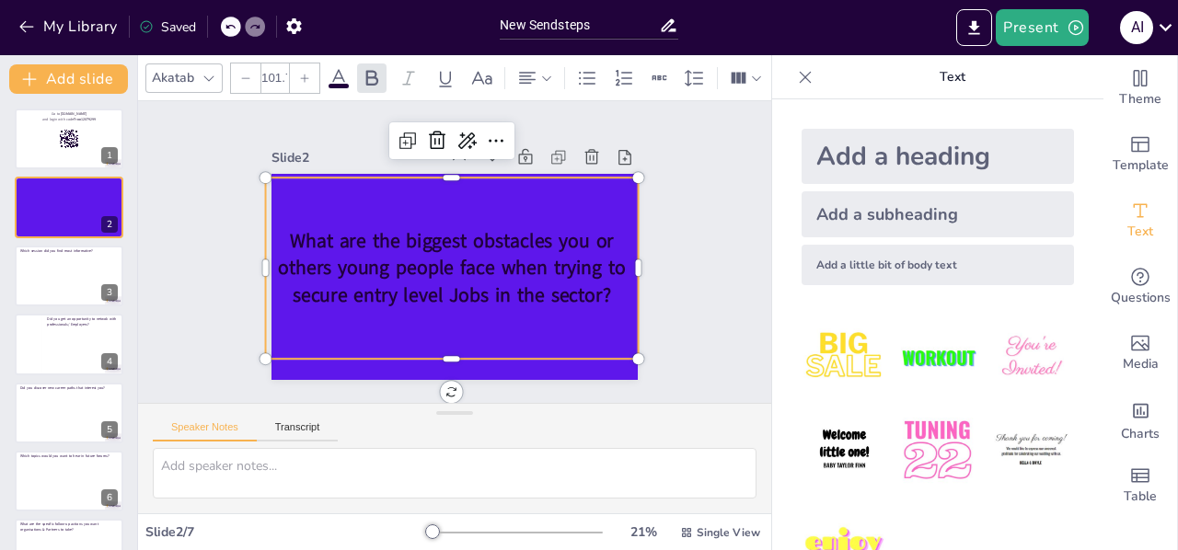
scroll to position [0, 0]
click at [52, 268] on div at bounding box center [68, 278] width 99 height 49
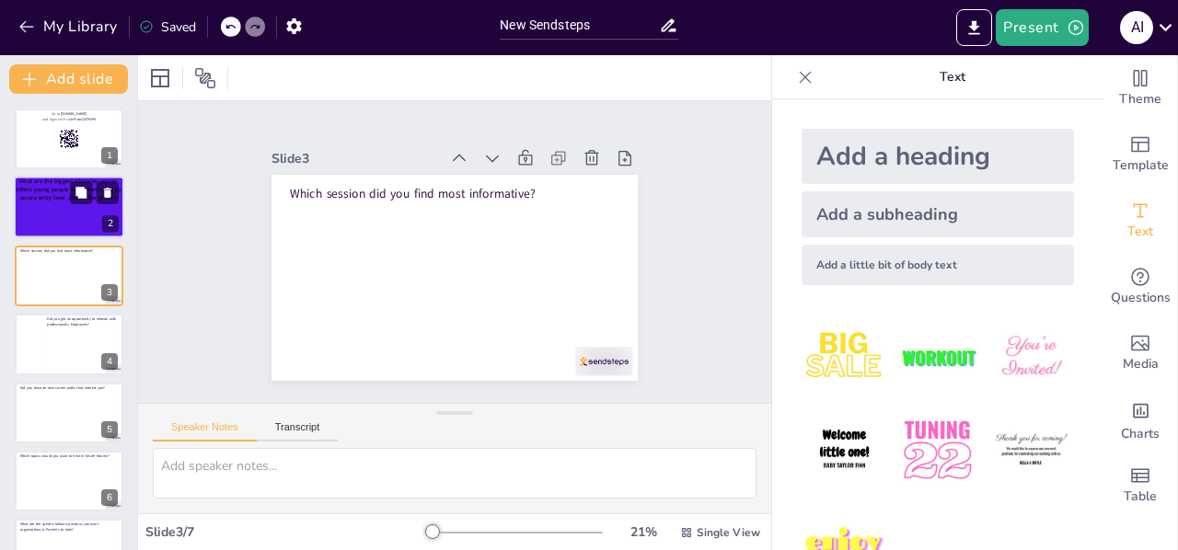
click at [59, 206] on div "What are the biggest obstacles you or others young people face when trying to s…" at bounding box center [68, 205] width 112 height 54
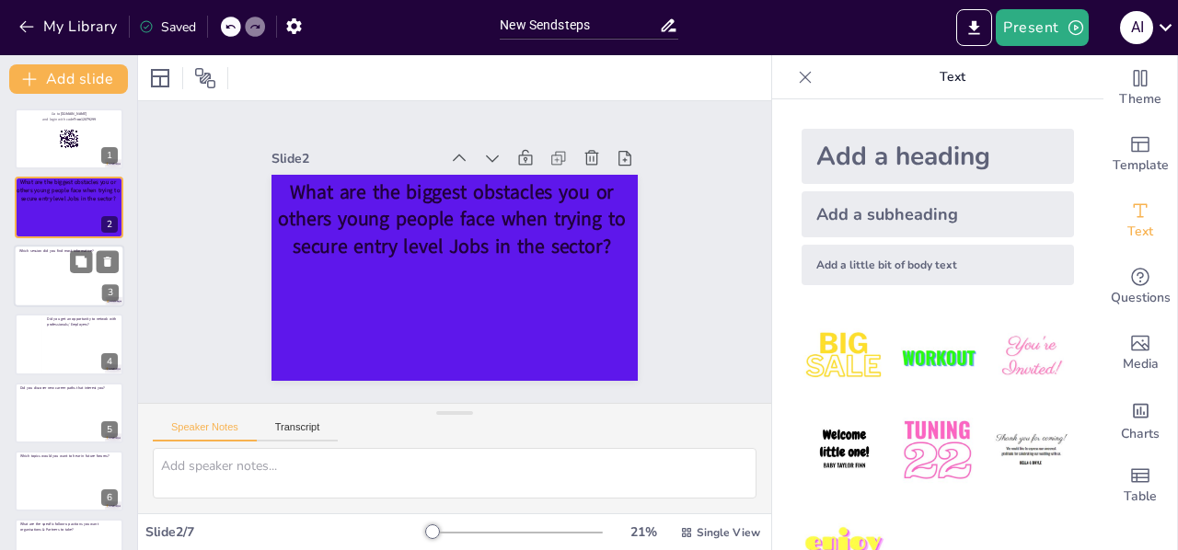
click at [69, 279] on div at bounding box center [68, 278] width 99 height 49
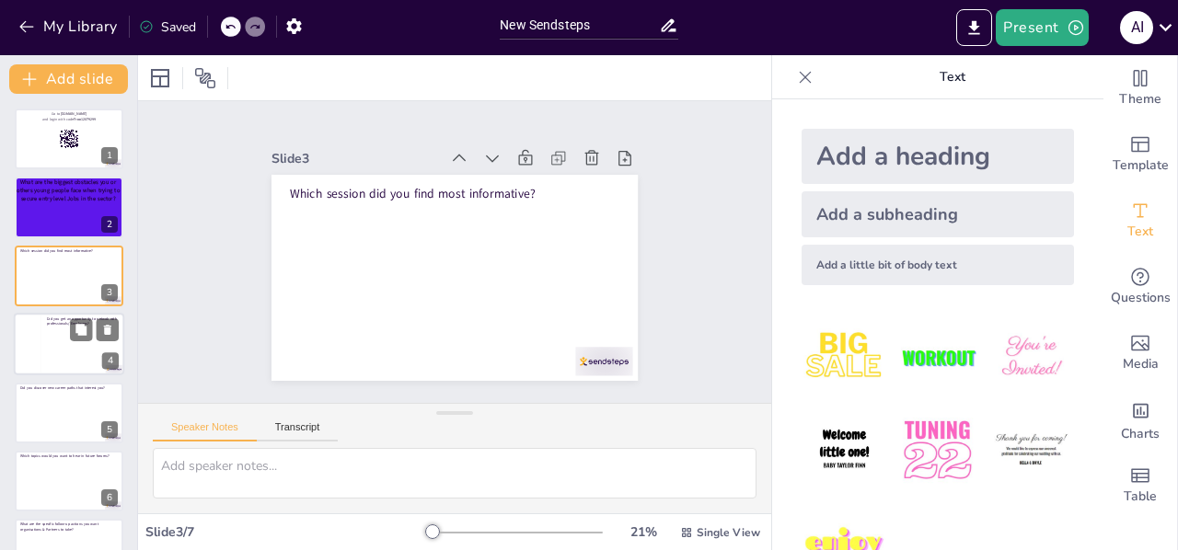
click at [63, 336] on div at bounding box center [83, 349] width 72 height 45
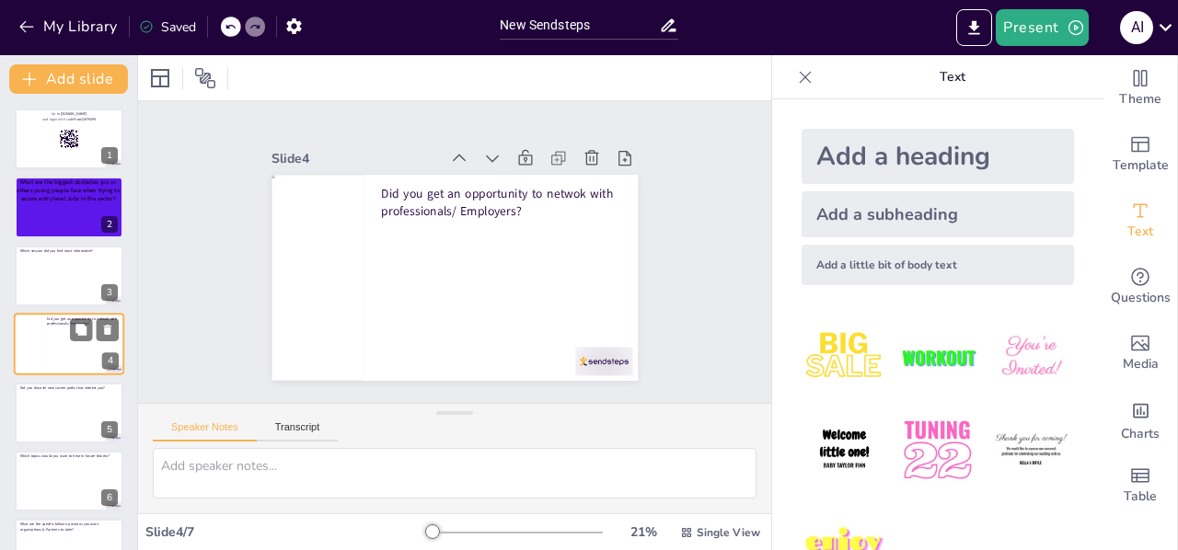
scroll to position [22, 0]
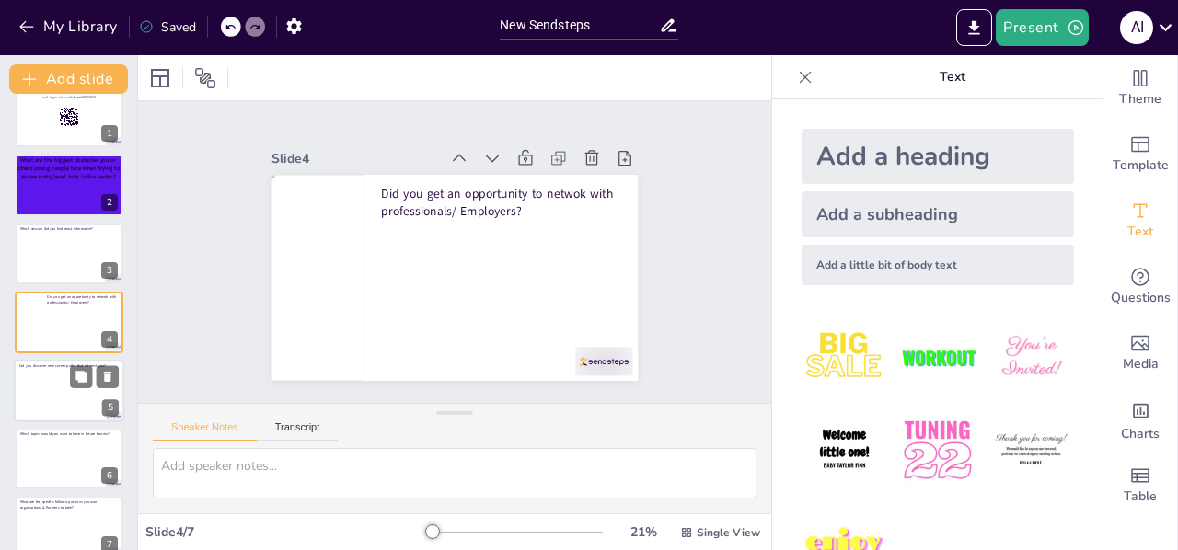
click at [59, 388] on div at bounding box center [68, 393] width 99 height 49
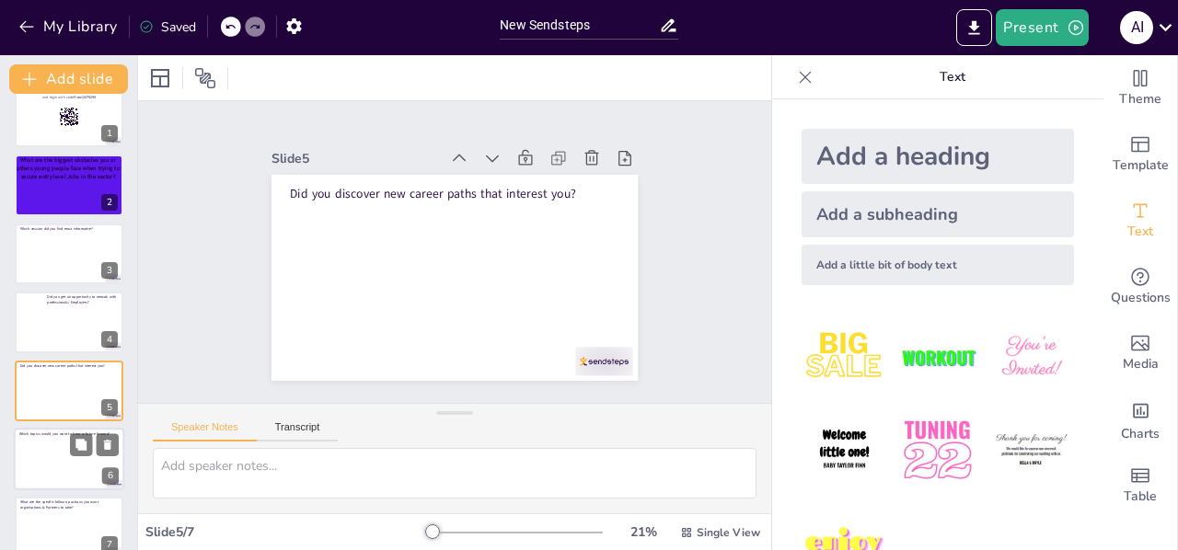
scroll to position [44, 0]
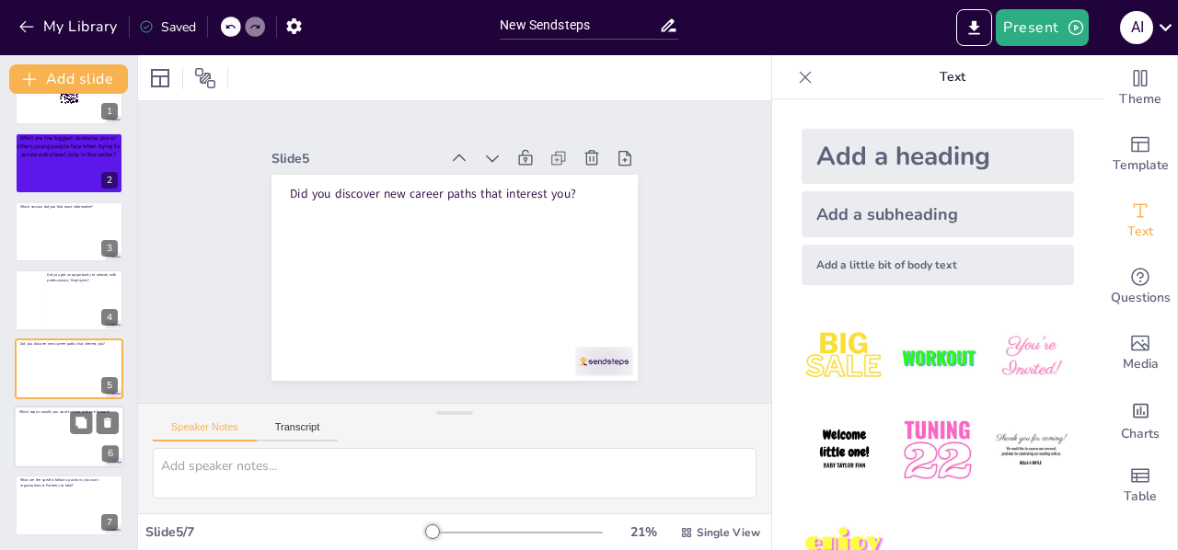
click at [65, 438] on div at bounding box center [68, 439] width 99 height 49
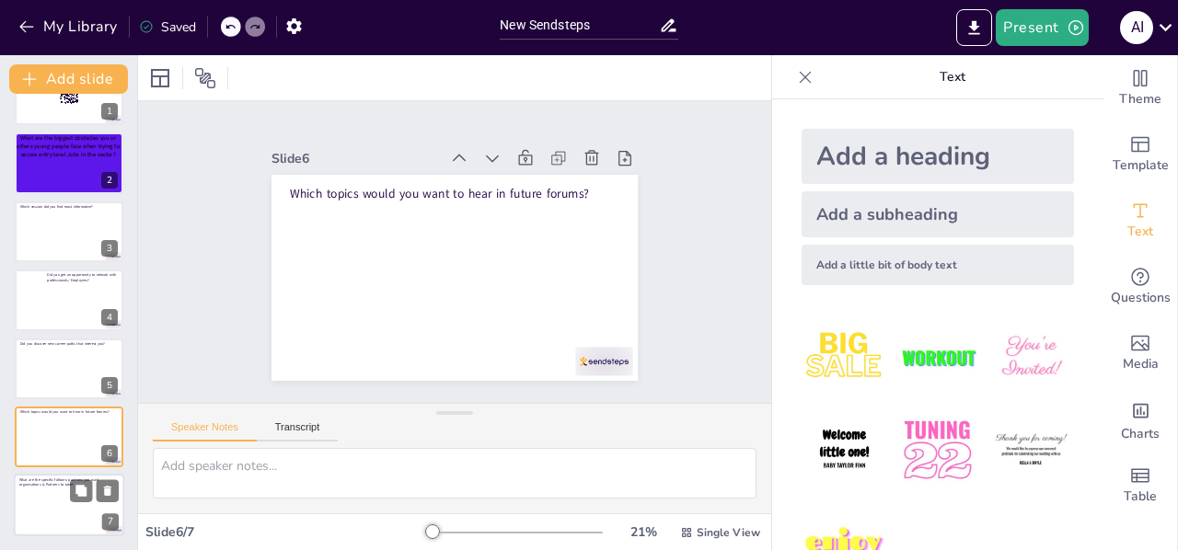
click at [68, 490] on div at bounding box center [68, 510] width 99 height 45
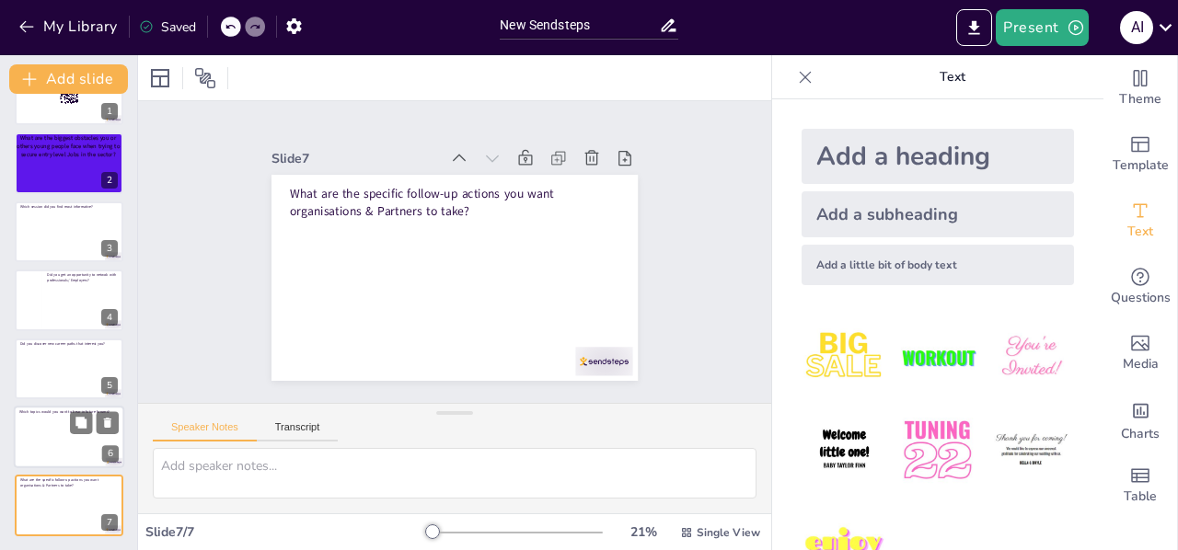
click at [50, 431] on div at bounding box center [68, 439] width 99 height 49
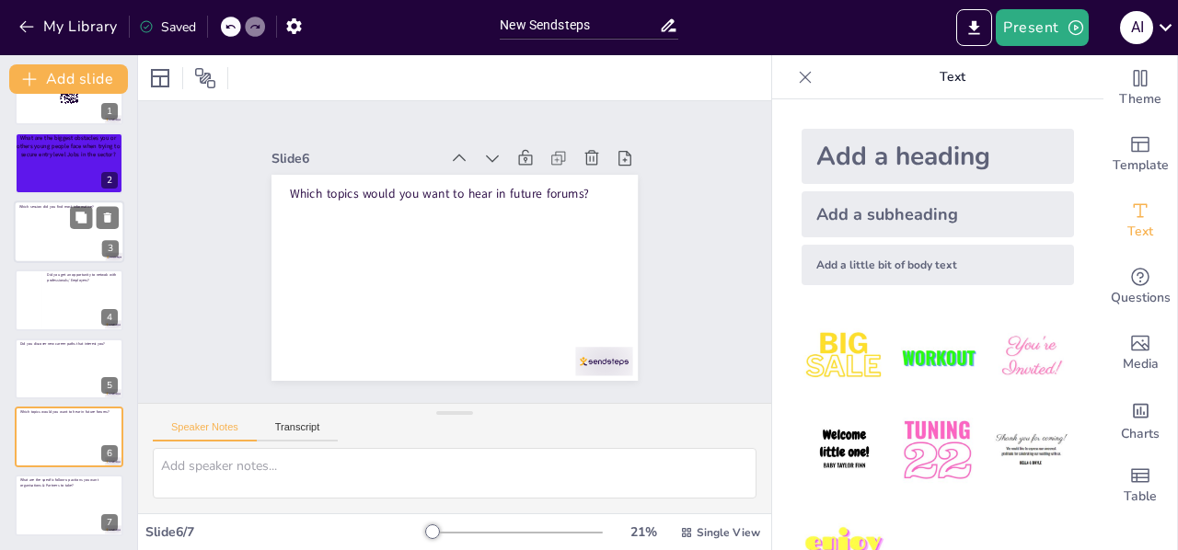
click at [66, 229] on div at bounding box center [68, 234] width 99 height 49
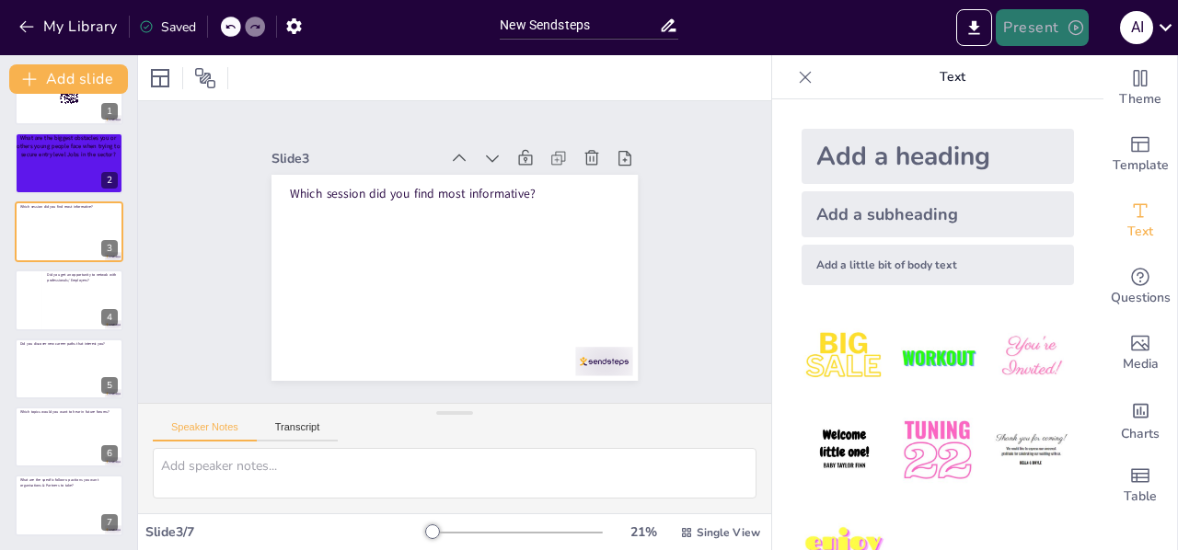
click at [1035, 27] on button "Present" at bounding box center [1042, 27] width 92 height 37
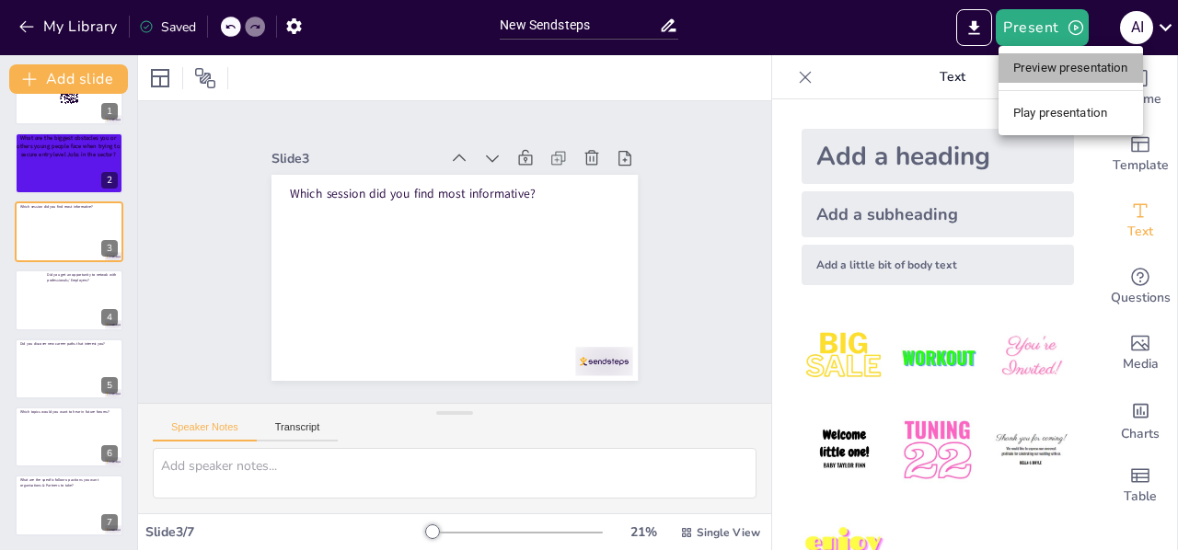
click at [1051, 64] on li "Preview presentation" at bounding box center [1071, 67] width 145 height 29
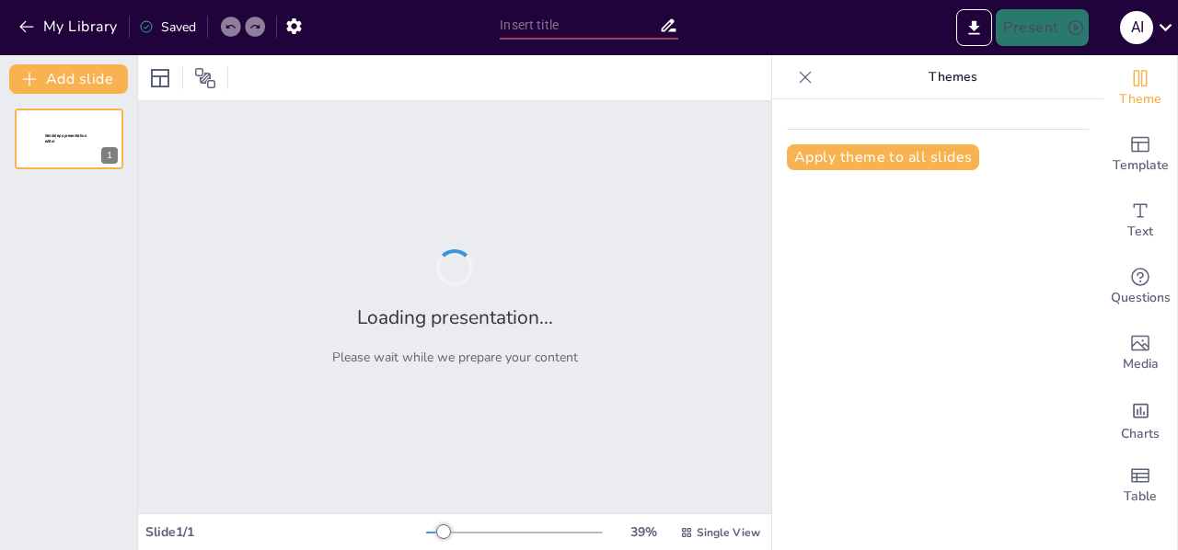
type input "New Sendsteps"
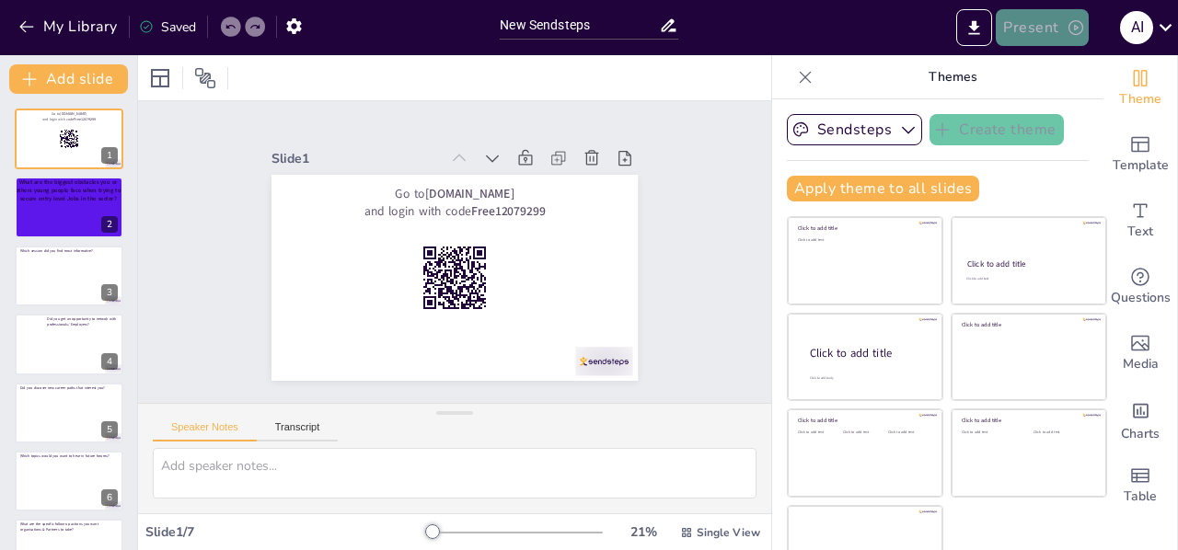
click at [1042, 33] on button "Present" at bounding box center [1042, 27] width 92 height 37
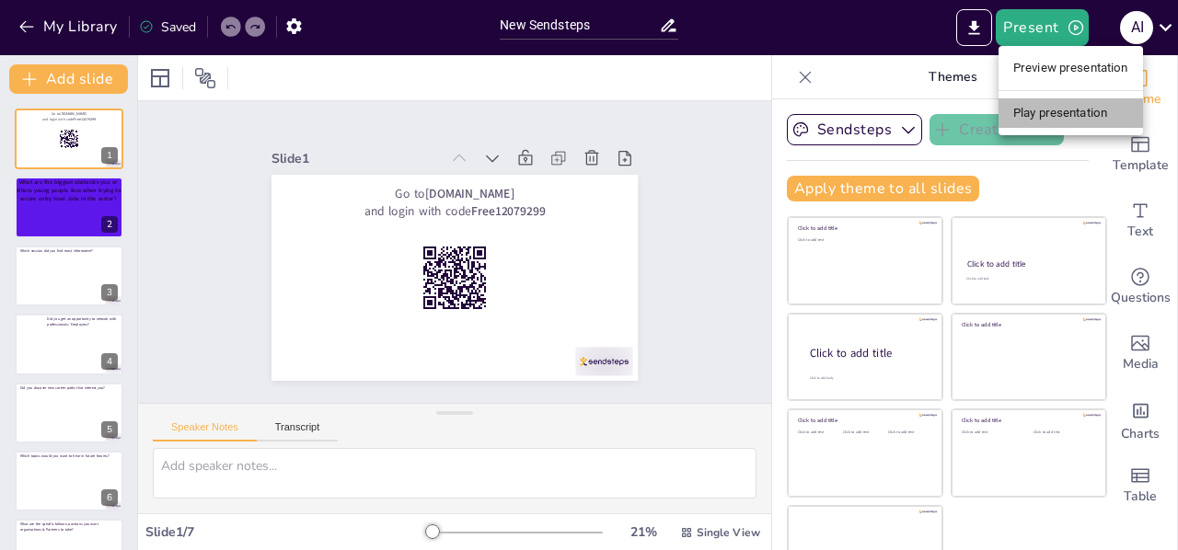
click at [1045, 110] on li "Play presentation" at bounding box center [1071, 112] width 145 height 29
